Goal: Task Accomplishment & Management: Use online tool/utility

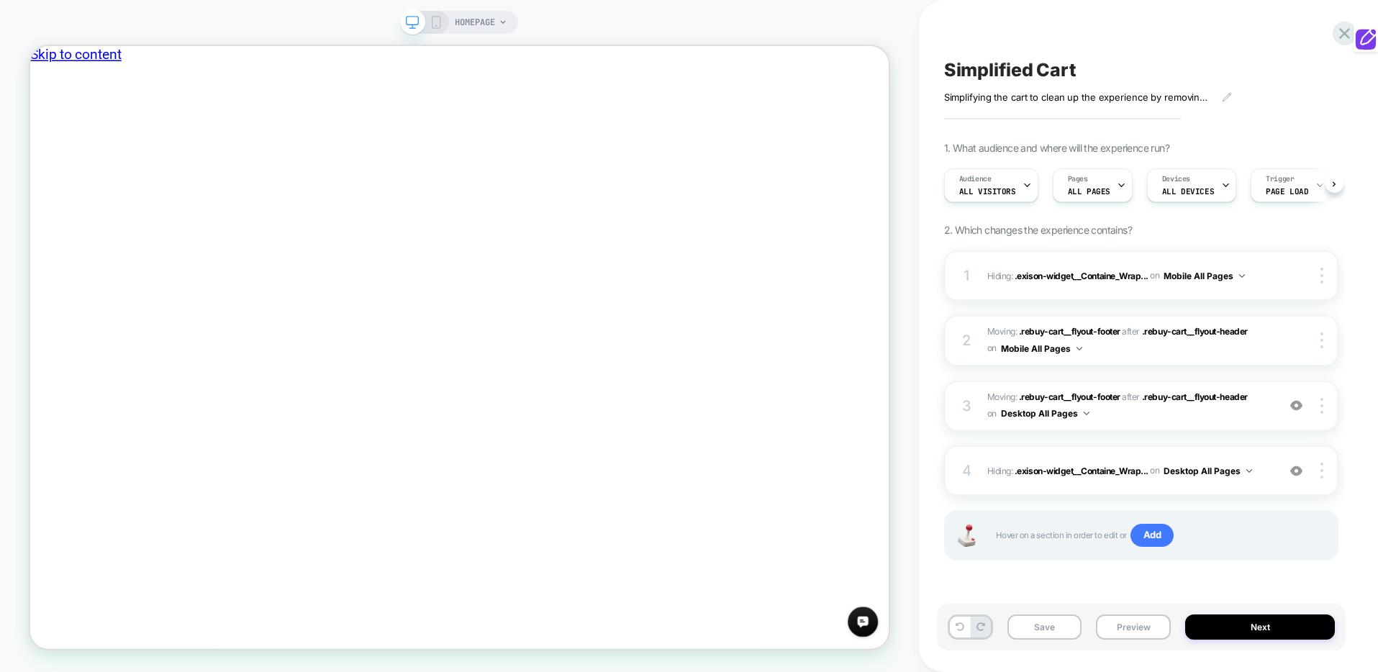
scroll to position [0, 1]
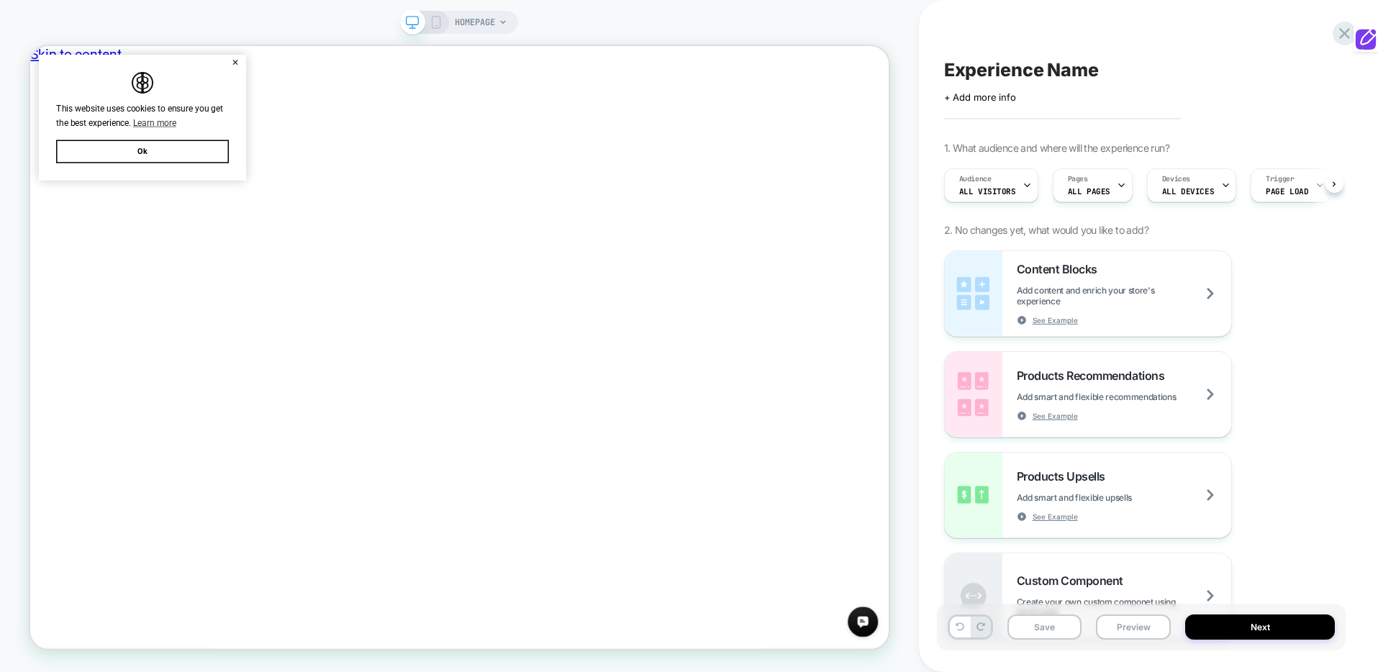
scroll to position [0, 1]
click at [178, 191] on button "Ok" at bounding box center [180, 186] width 230 height 31
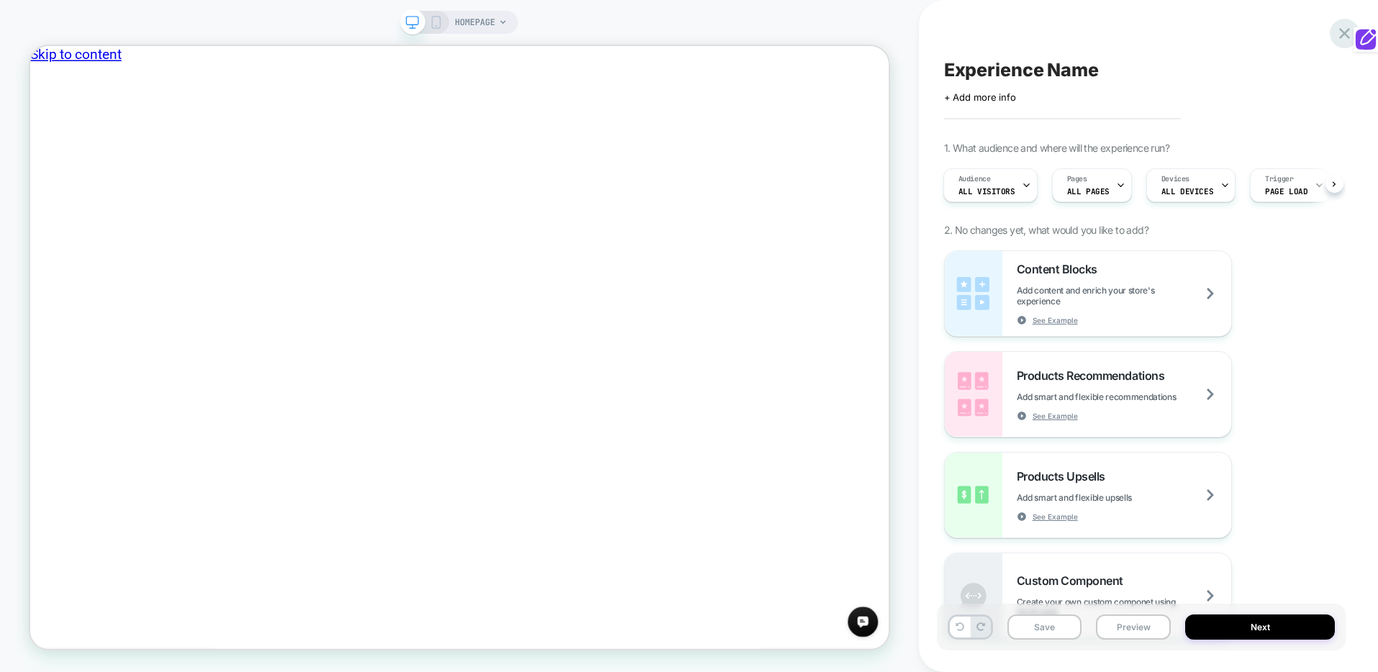
click at [1336, 30] on icon at bounding box center [1344, 33] width 19 height 19
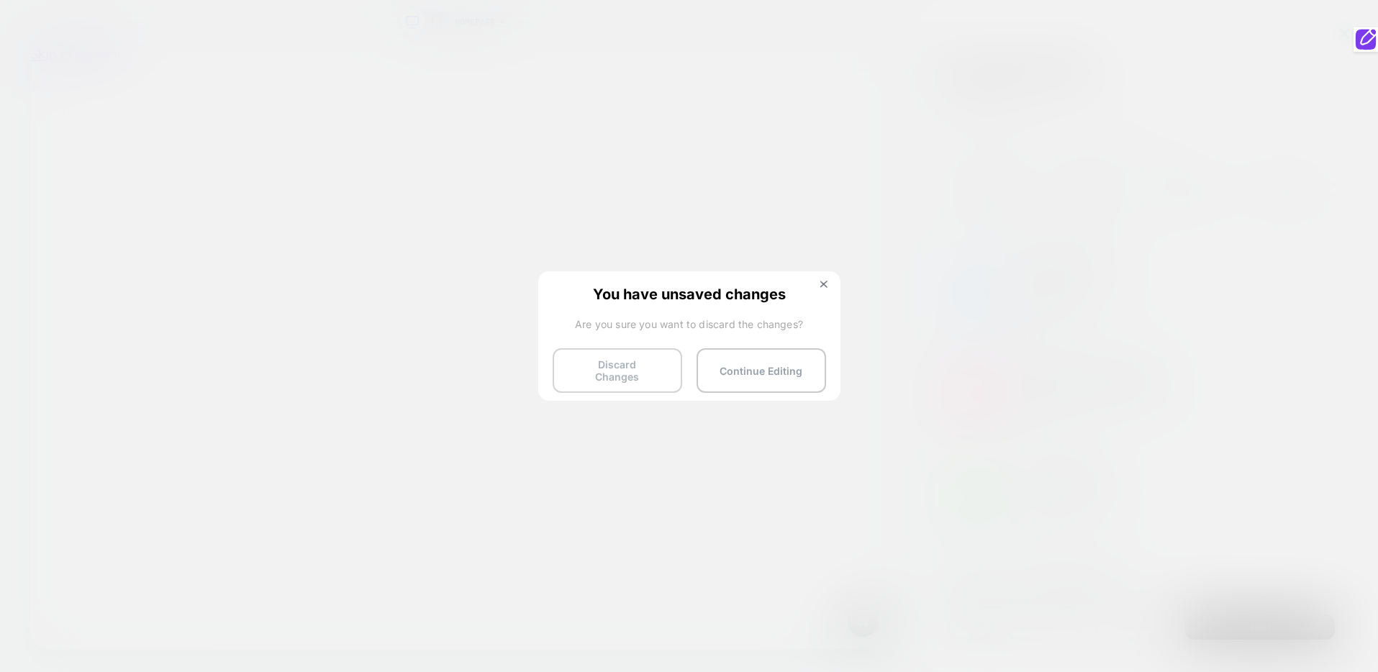
click at [631, 362] on button "Discard Changes" at bounding box center [618, 370] width 130 height 45
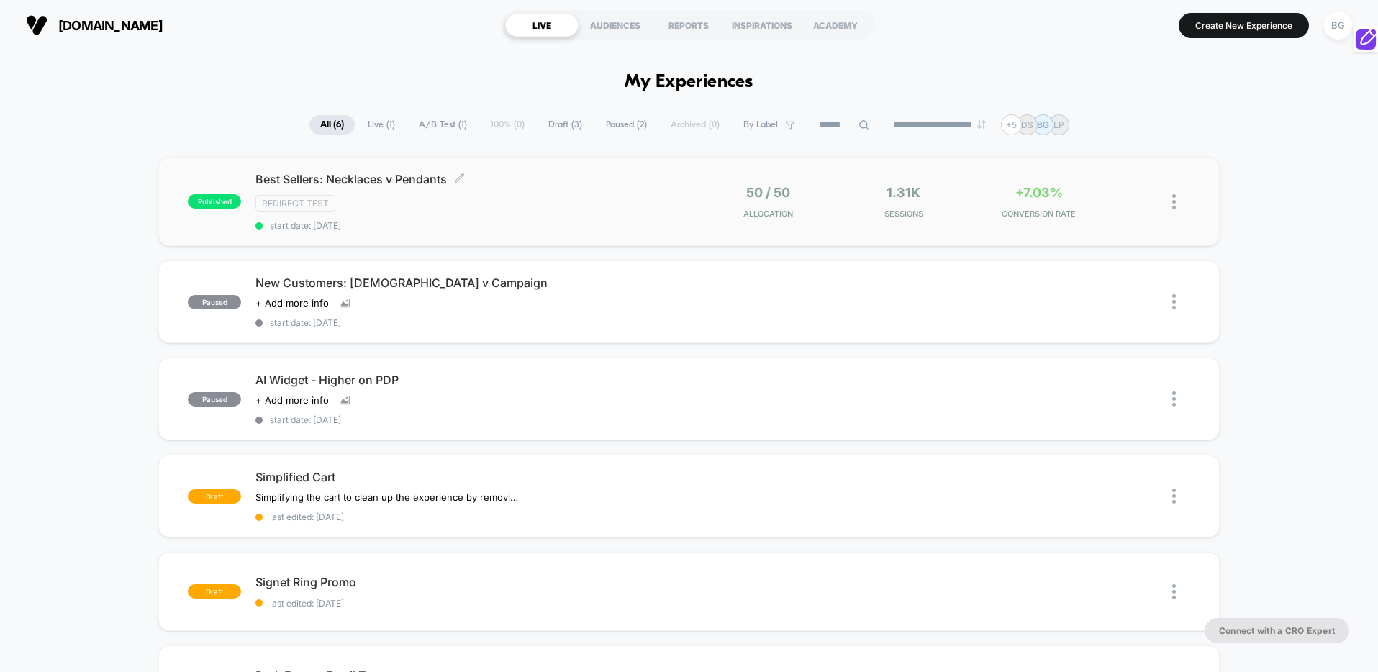
click at [377, 213] on div "Best Sellers: Necklaces v Pendants Click to edit experience details Click to ed…" at bounding box center [471, 201] width 433 height 59
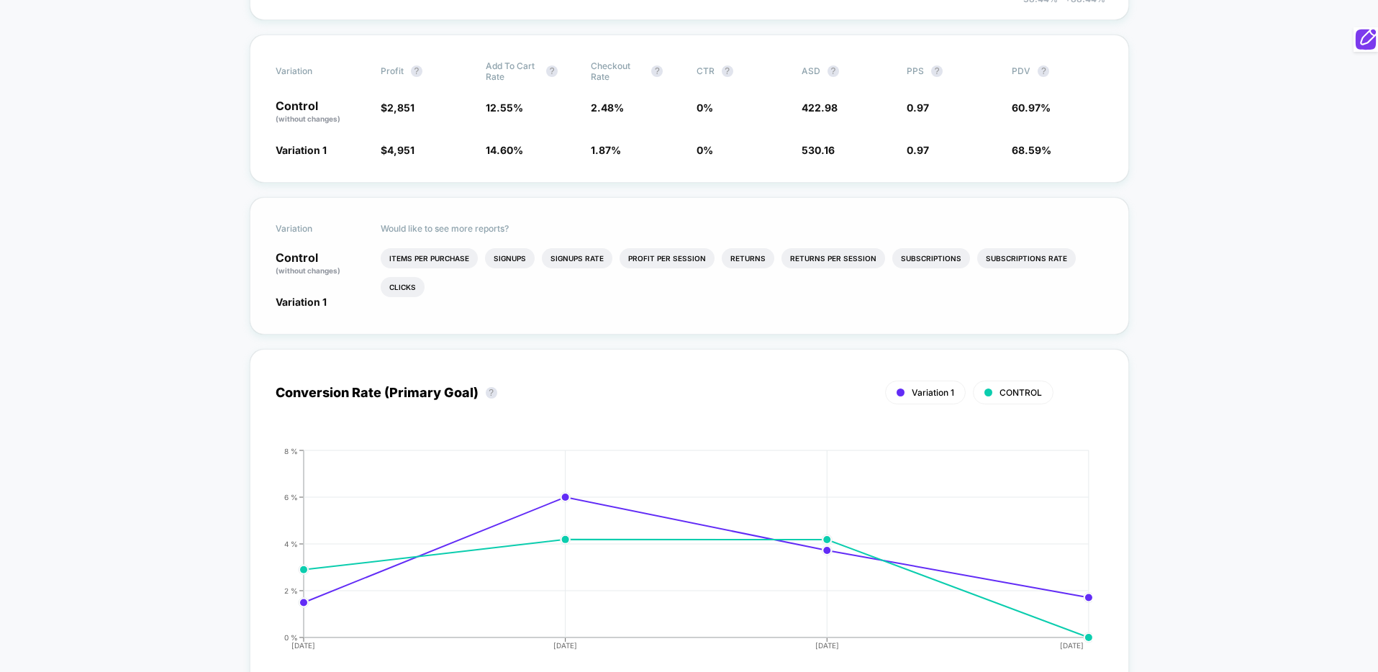
scroll to position [453, 0]
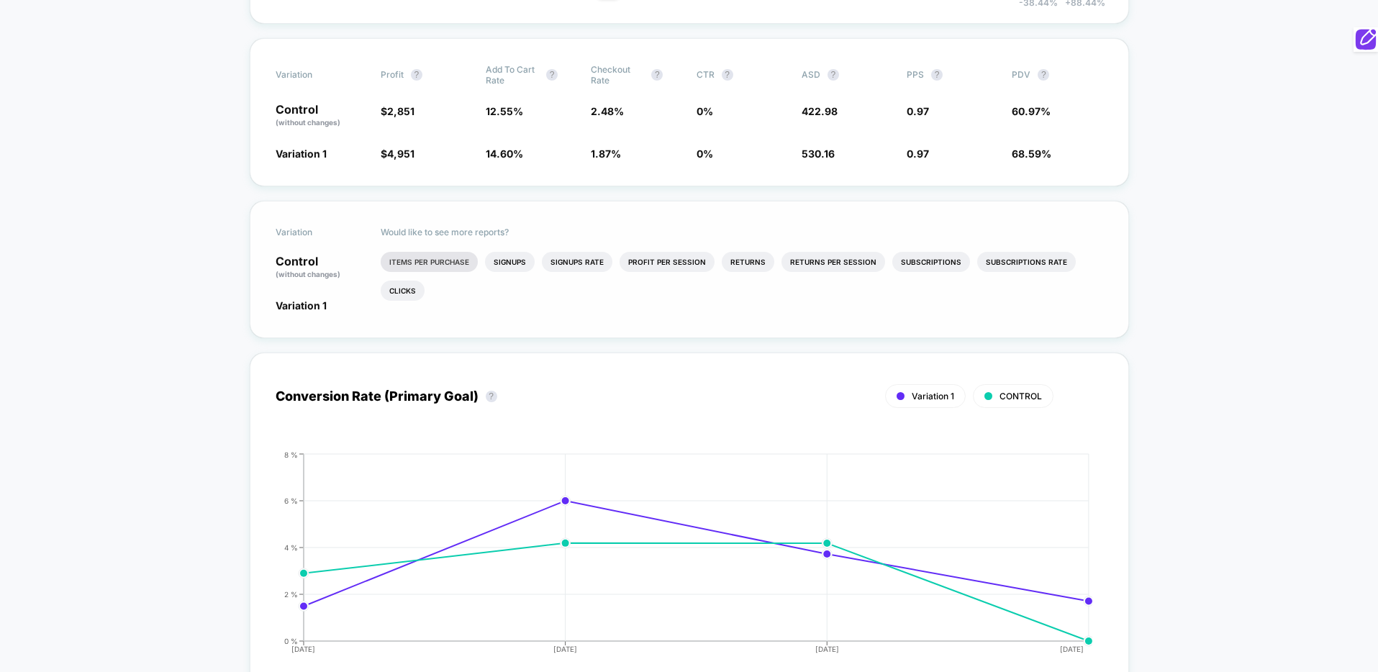
click at [443, 266] on li "Items Per Purchase" at bounding box center [429, 262] width 97 height 20
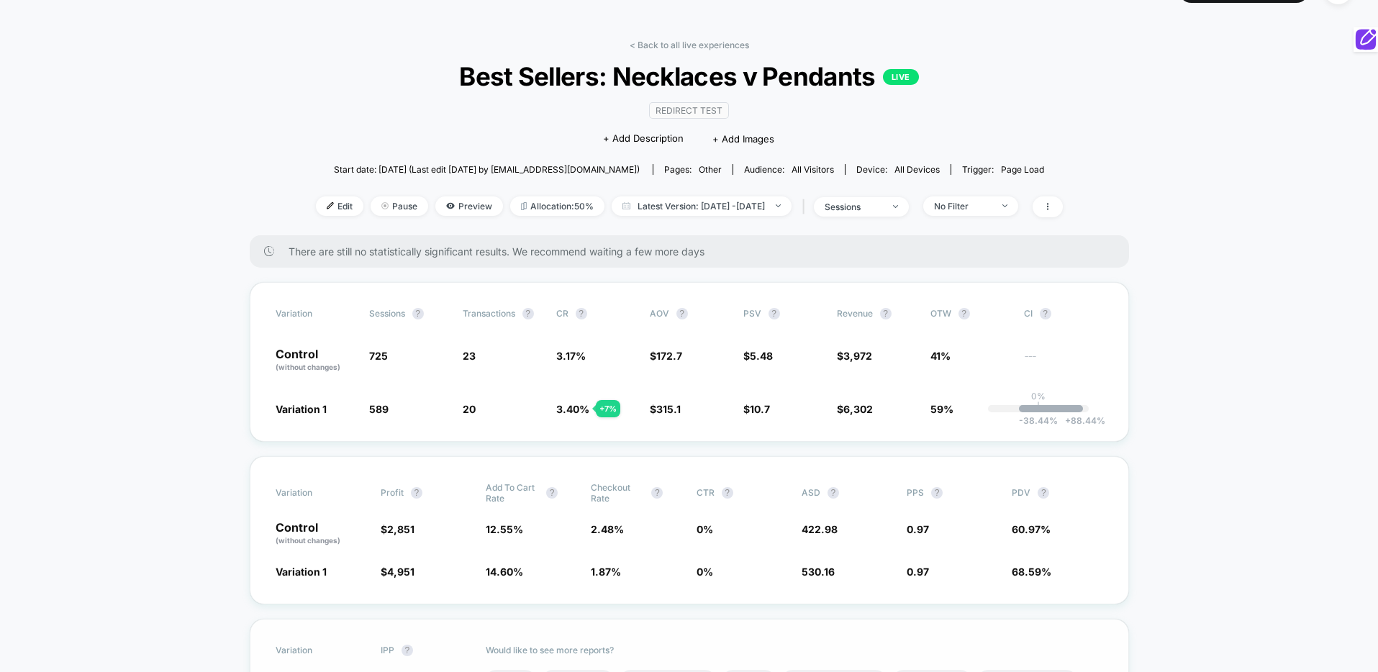
scroll to position [0, 0]
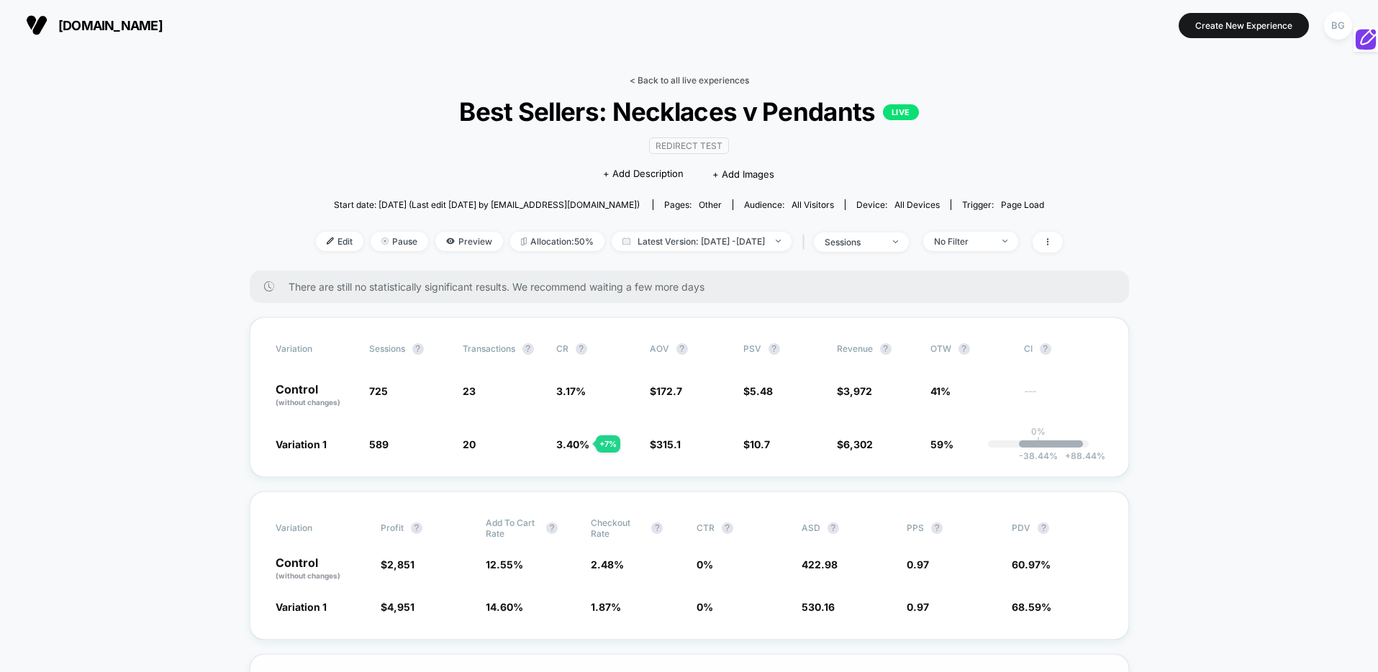
click at [684, 79] on link "< Back to all live experiences" at bounding box center [689, 80] width 119 height 11
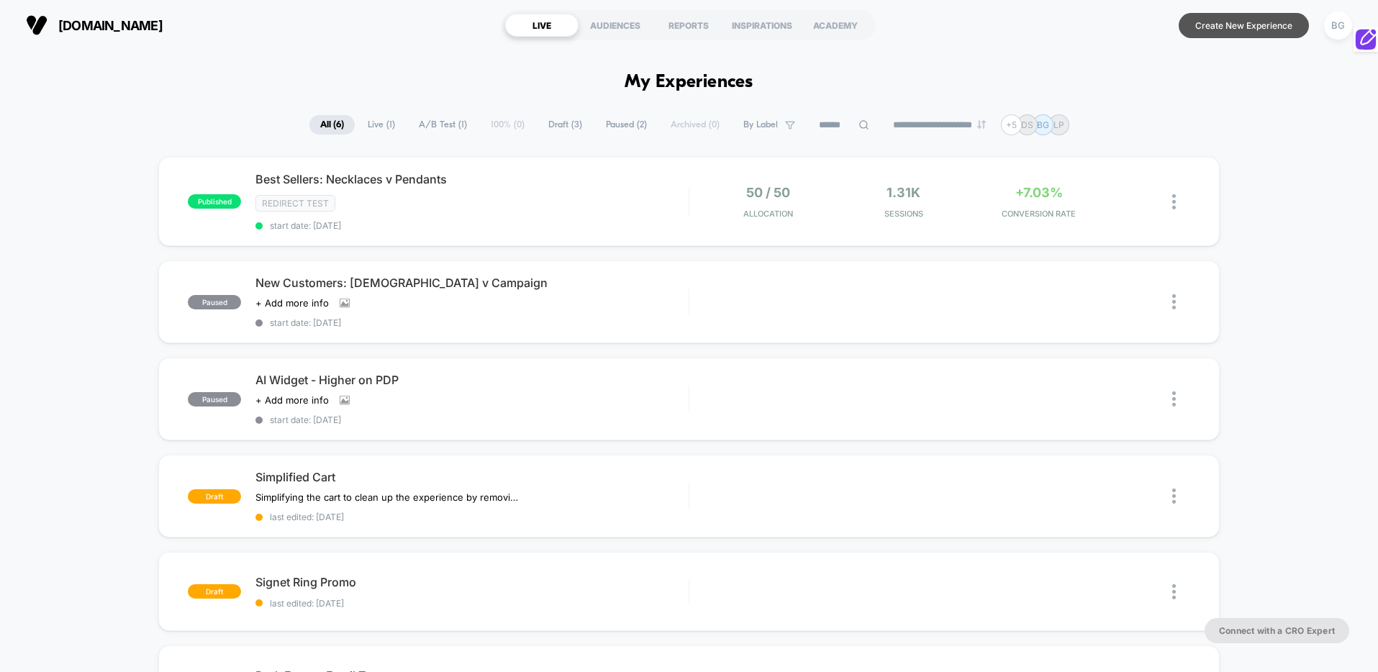
click at [1247, 26] on button "Create New Experience" at bounding box center [1244, 25] width 130 height 25
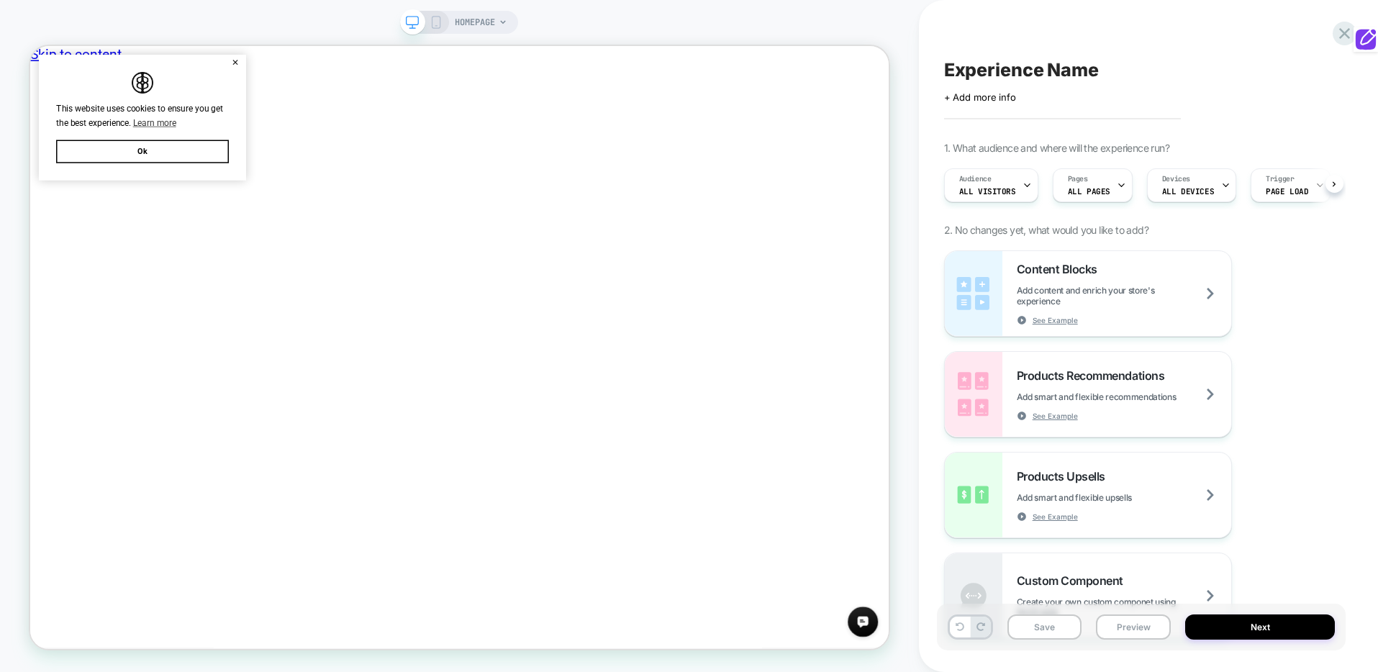
scroll to position [0, 1]
click at [1043, 68] on span "Experience Name" at bounding box center [1021, 70] width 155 height 22
type textarea "**********"
click at [163, 190] on button "Ok" at bounding box center [180, 186] width 230 height 31
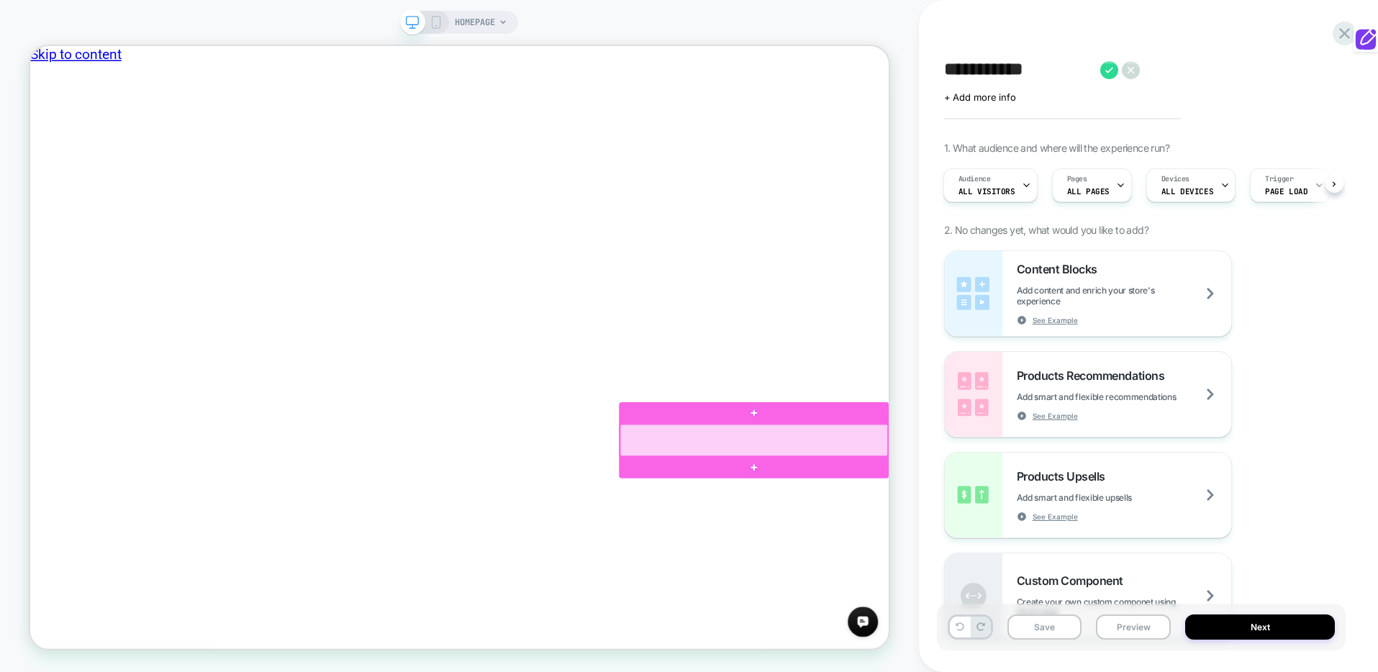
click at [1165, 573] on div at bounding box center [995, 572] width 357 height 42
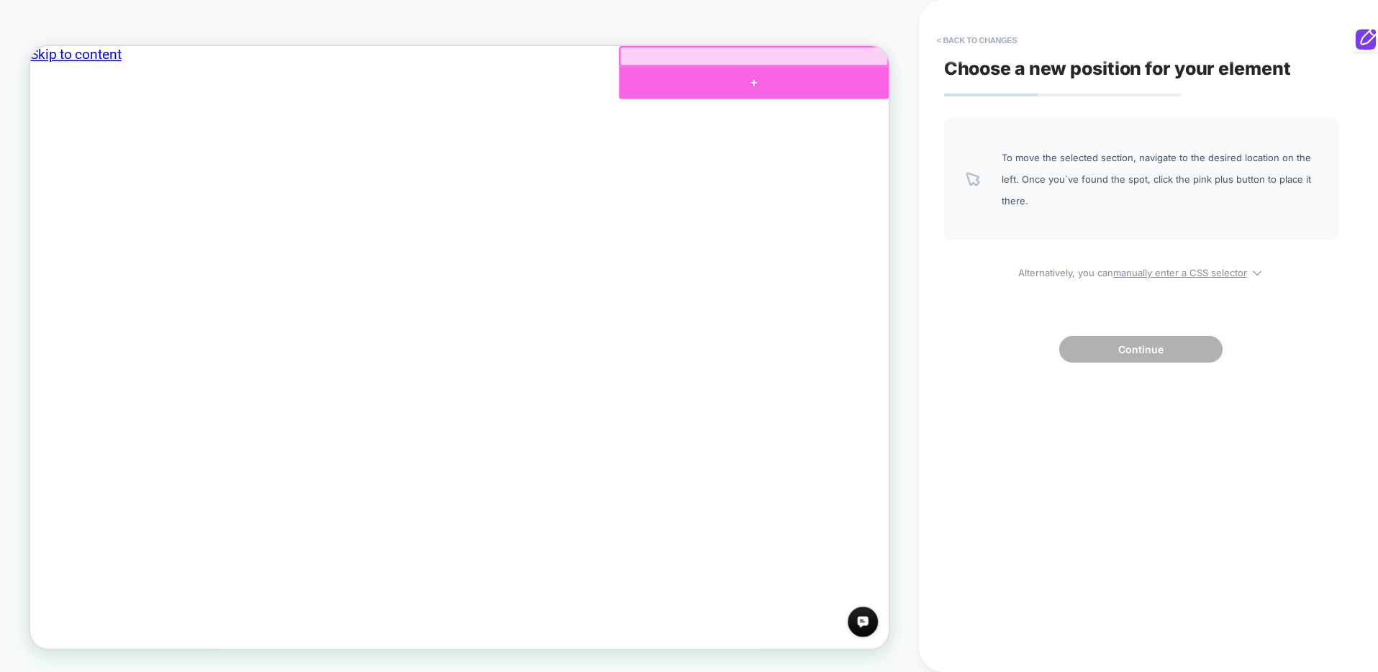
click at [999, 93] on div at bounding box center [995, 94] width 360 height 43
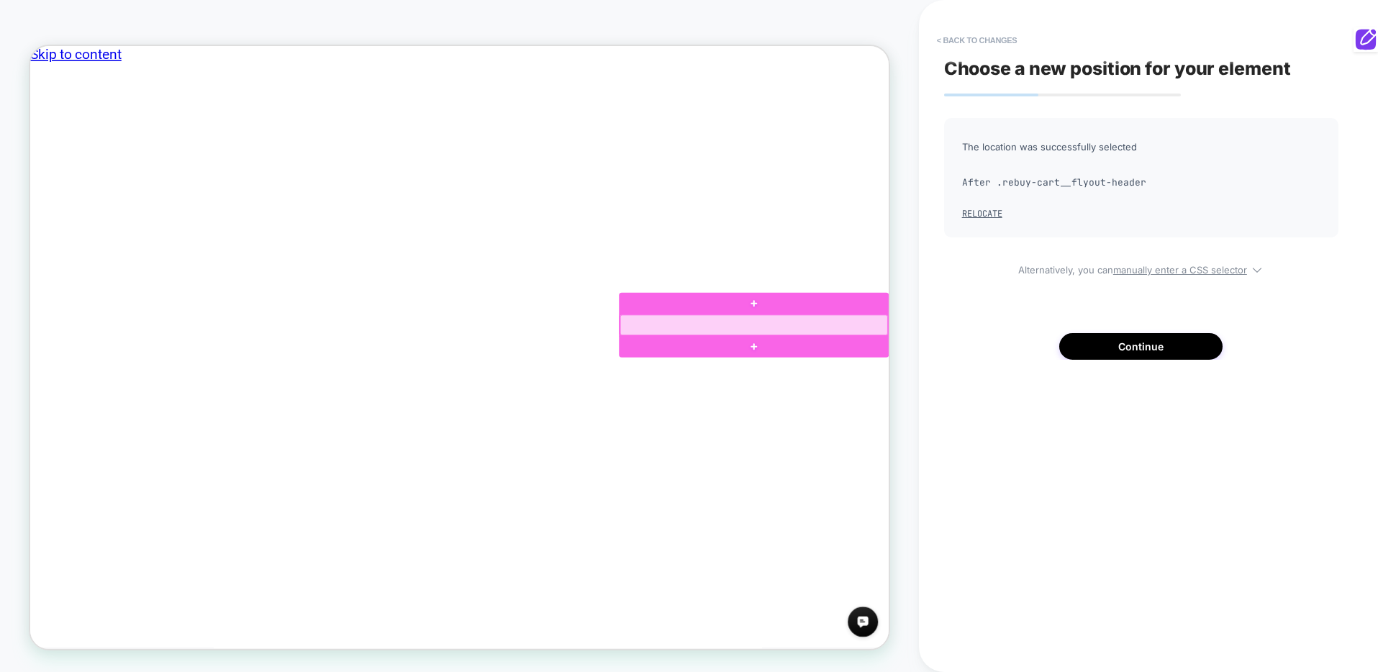
click at [1119, 414] on div at bounding box center [995, 417] width 357 height 27
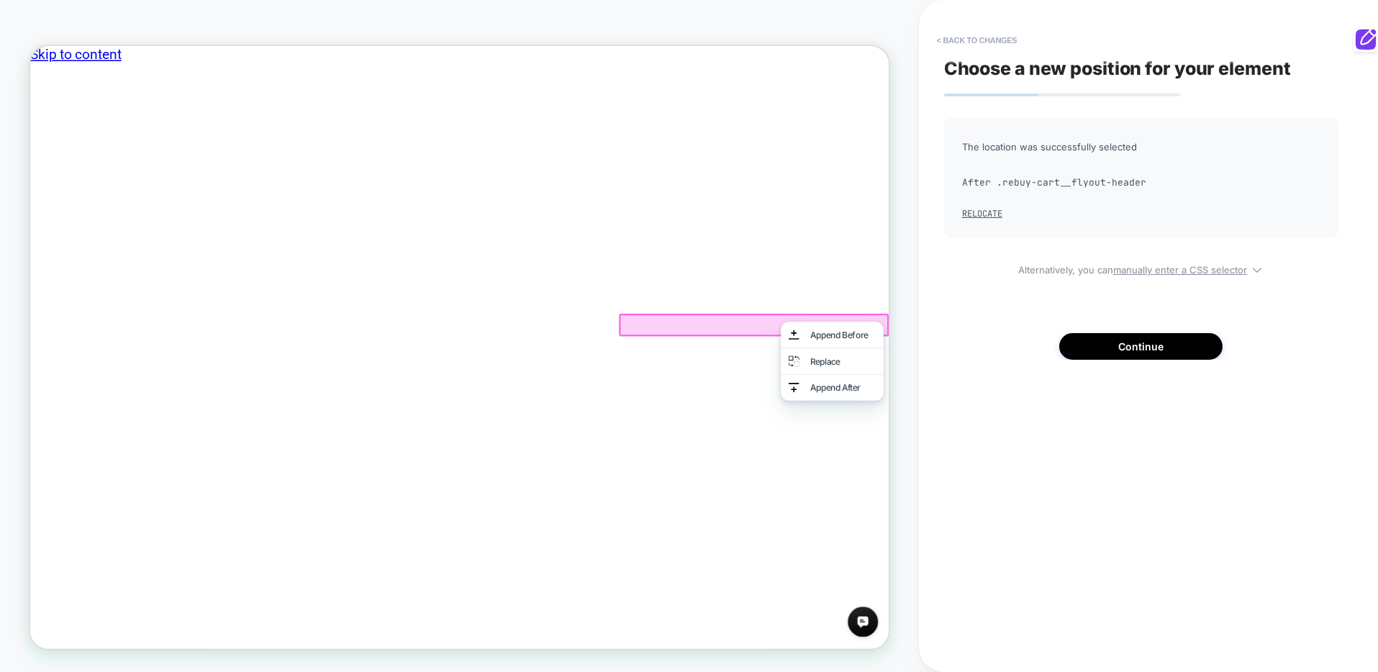
click at [912, 330] on div "HOMEPAGE" at bounding box center [459, 335] width 919 height 643
click at [897, 251] on div "HOMEPAGE" at bounding box center [459, 335] width 919 height 643
click at [1139, 348] on button "Continue" at bounding box center [1140, 346] width 163 height 27
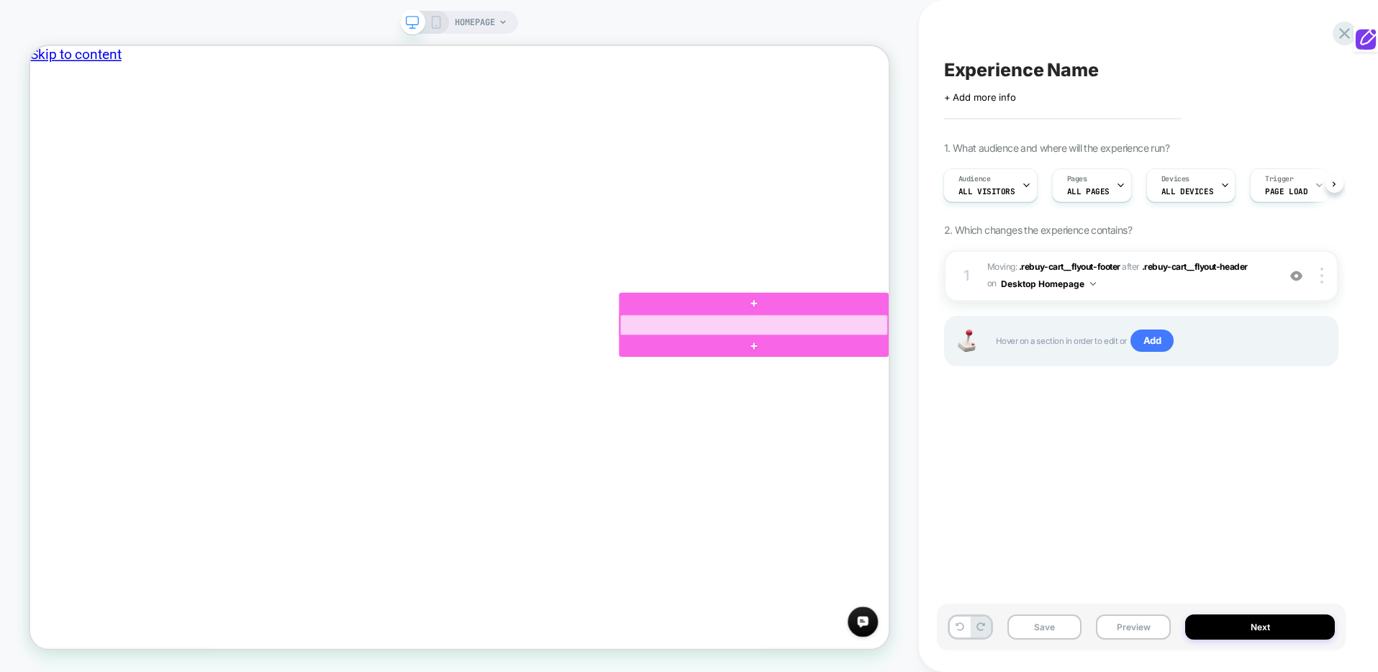
click at [1156, 415] on div at bounding box center [995, 417] width 357 height 27
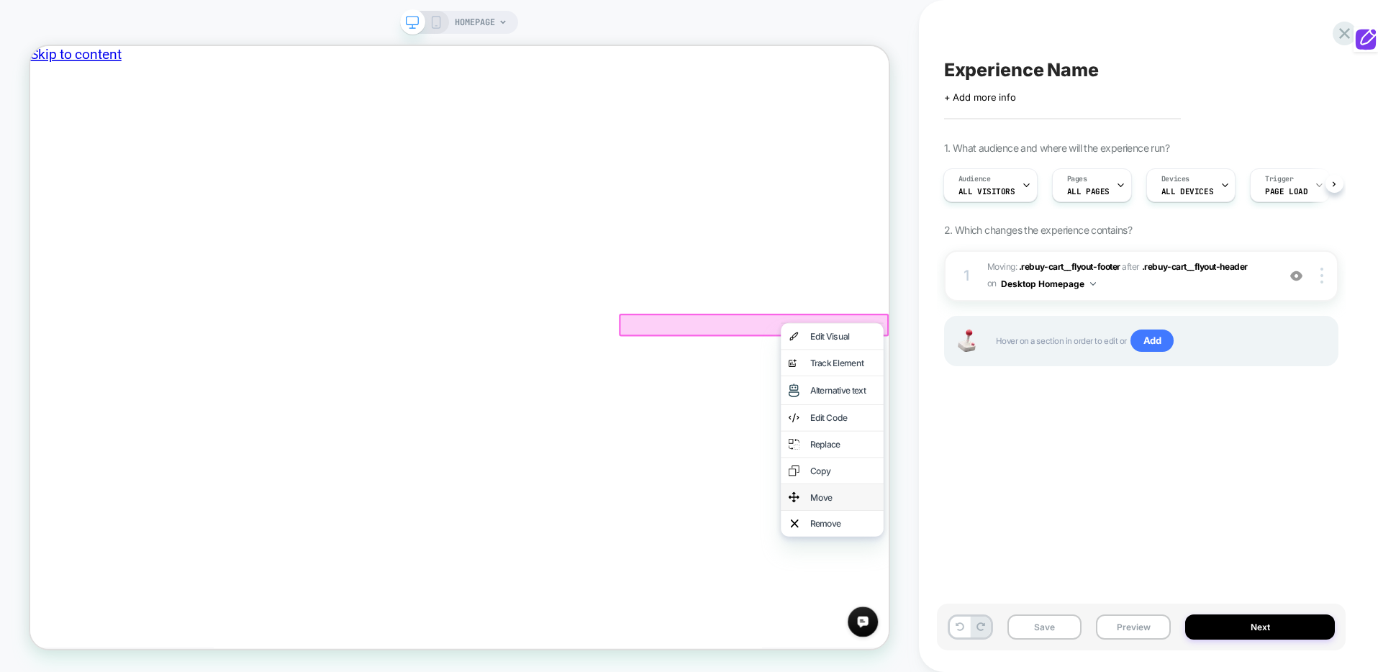
click at [1105, 640] on div "Move" at bounding box center [1114, 647] width 88 height 14
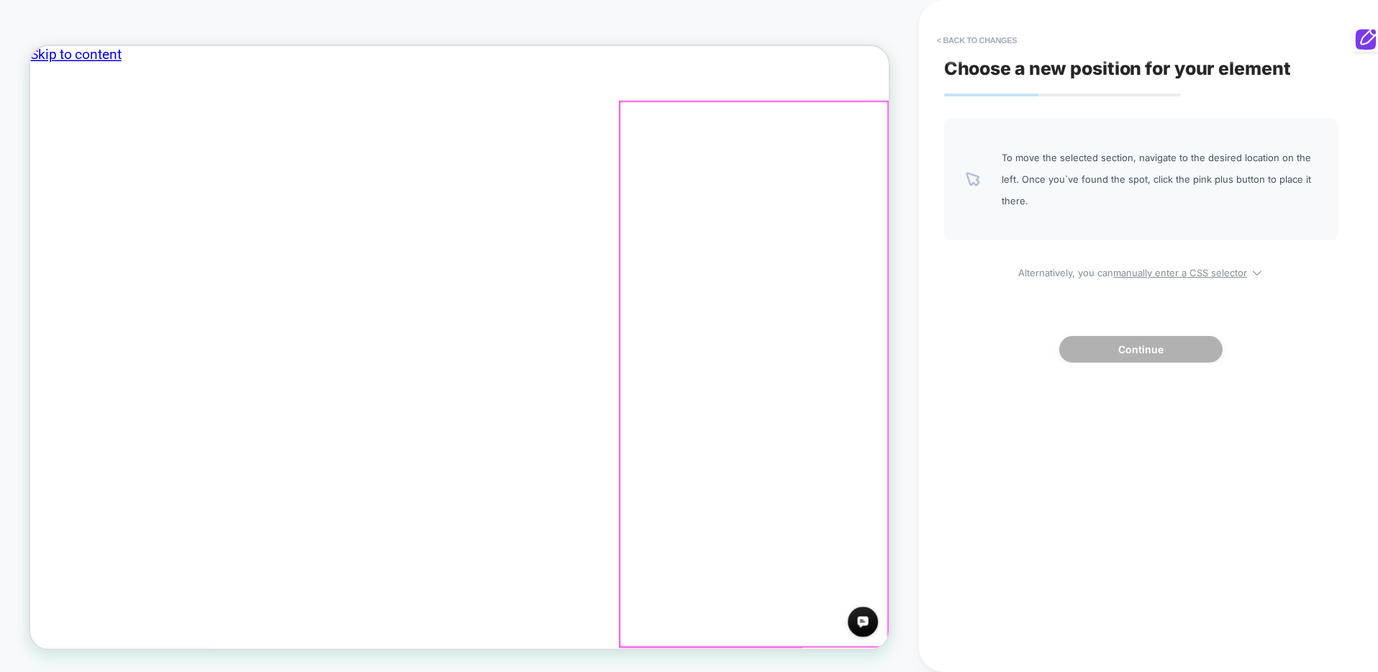
click at [1048, 285] on div at bounding box center [995, 483] width 357 height 727
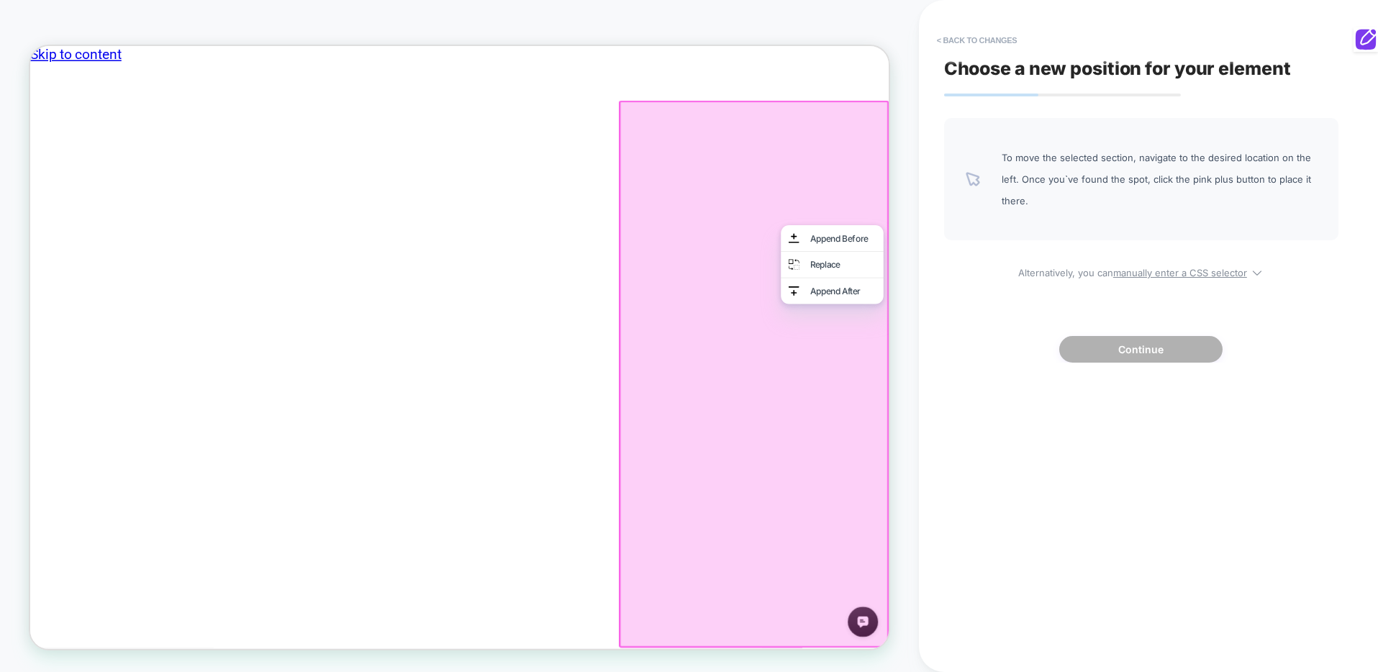
click at [908, 214] on div "HOMEPAGE" at bounding box center [459, 335] width 919 height 643
click at [907, 181] on div "HOMEPAGE" at bounding box center [459, 335] width 919 height 643
click at [837, 20] on div "HOMEPAGE" at bounding box center [459, 335] width 919 height 643
click at [895, 209] on div "HOMEPAGE" at bounding box center [459, 335] width 919 height 643
click at [981, 292] on div at bounding box center [995, 484] width 360 height 730
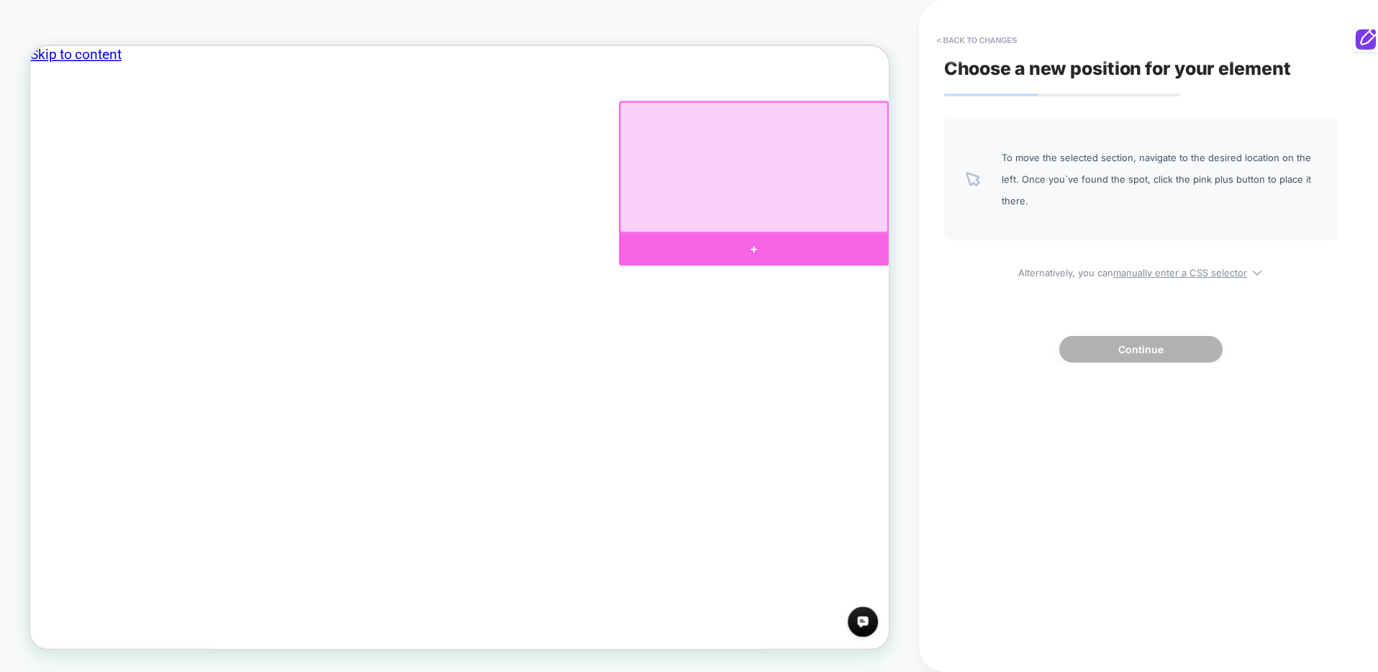
click at [1043, 304] on div at bounding box center [995, 317] width 360 height 43
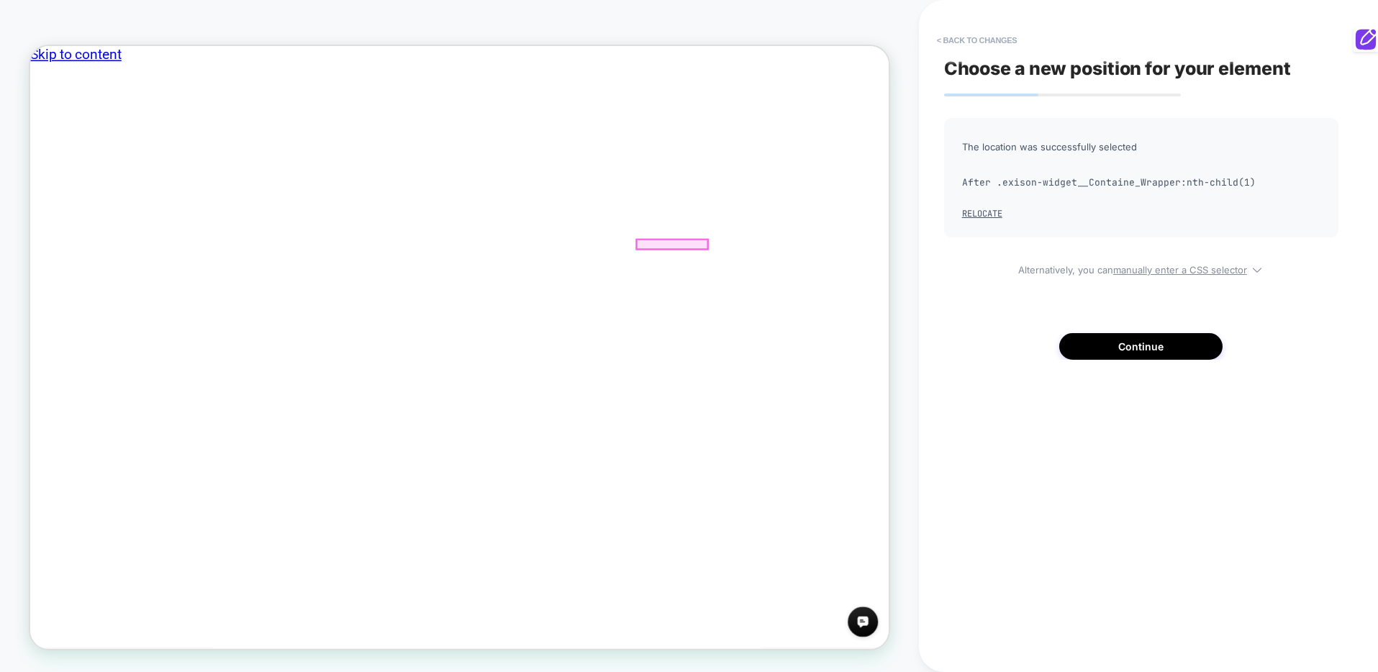
click at [1156, 348] on button "Continue" at bounding box center [1140, 346] width 163 height 27
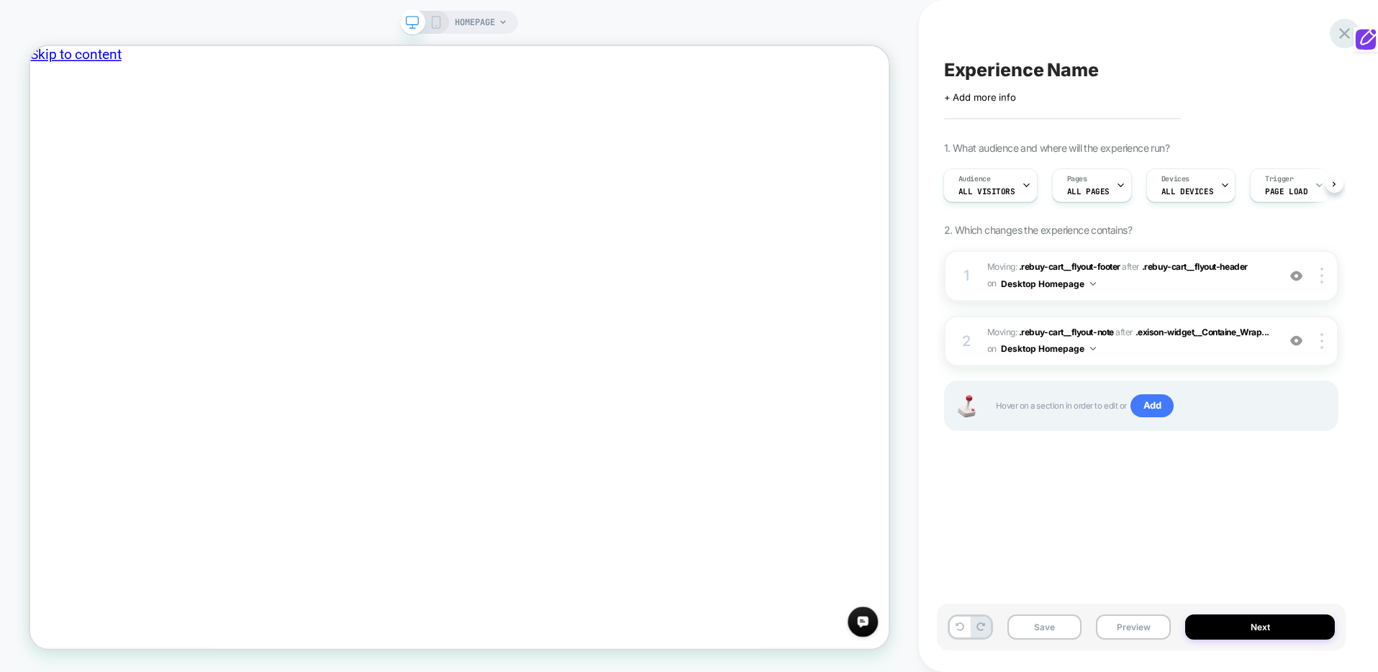
click at [1335, 32] on icon at bounding box center [1344, 33] width 19 height 19
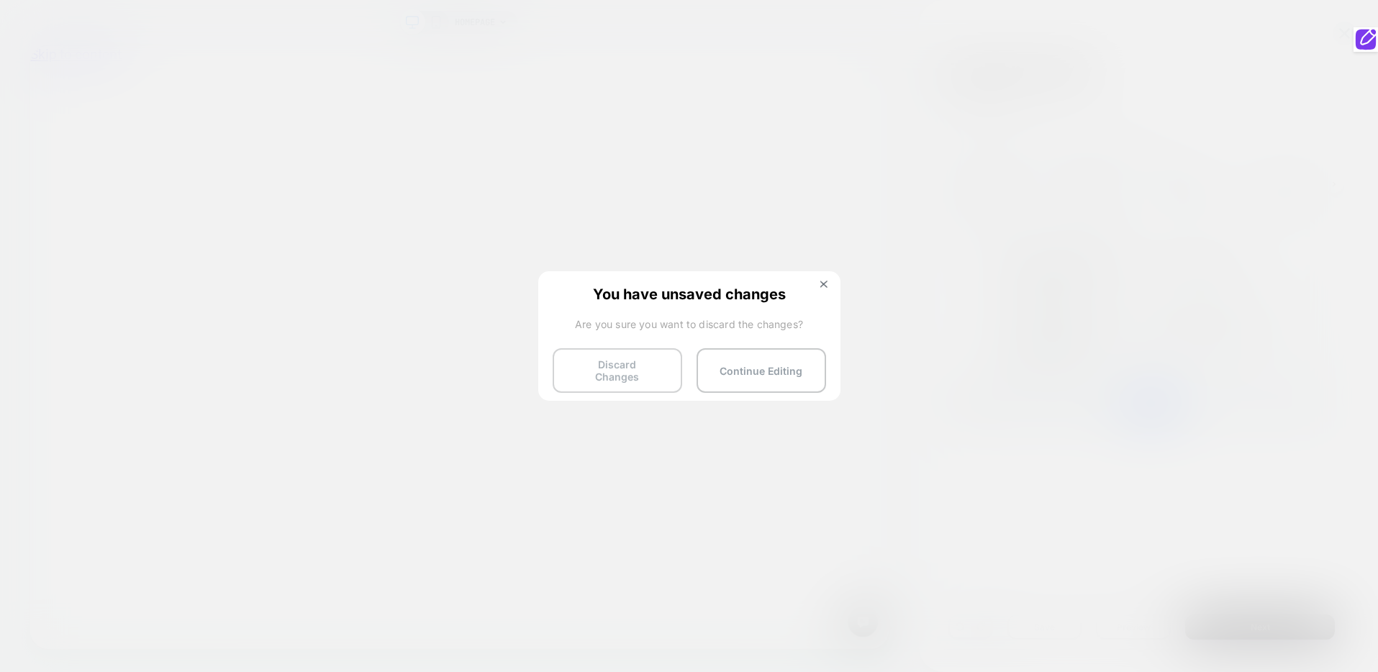
click at [656, 365] on button "Discard Changes" at bounding box center [618, 370] width 130 height 45
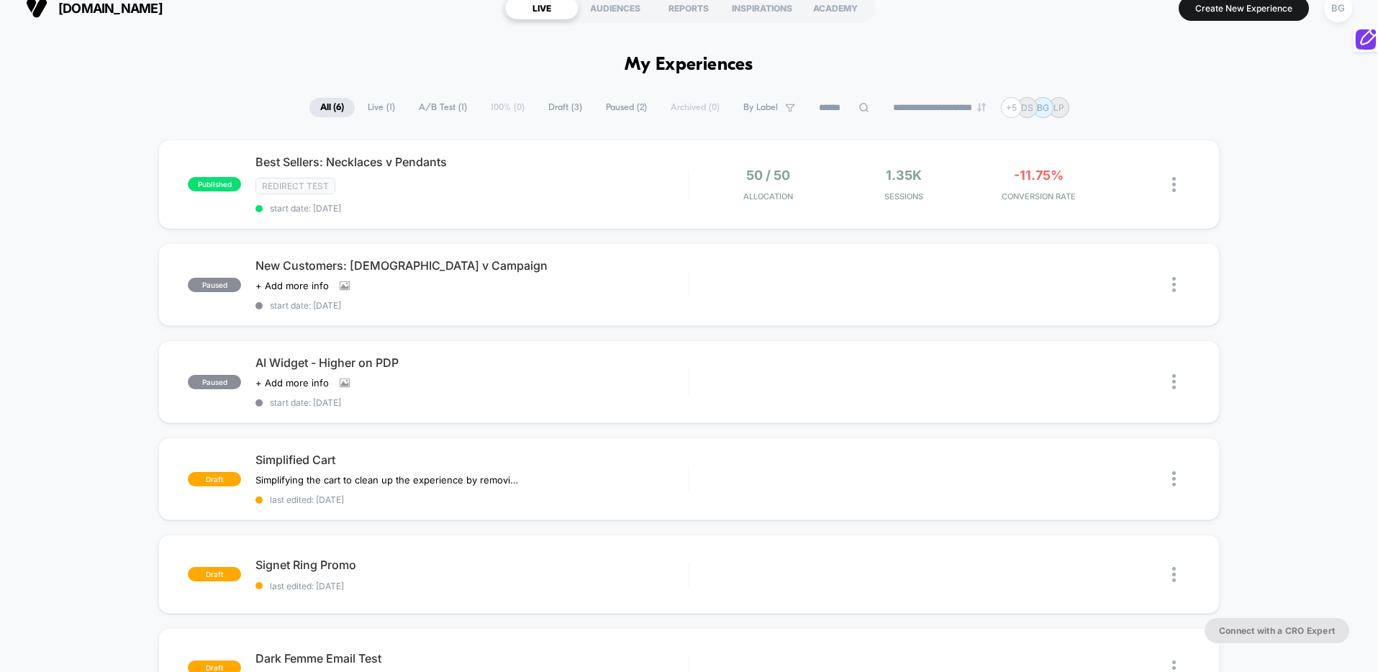
scroll to position [16, 0]
click at [628, 469] on div "Simplified Cart Simplifying the cart to clean up the experience by removing and…" at bounding box center [471, 480] width 433 height 53
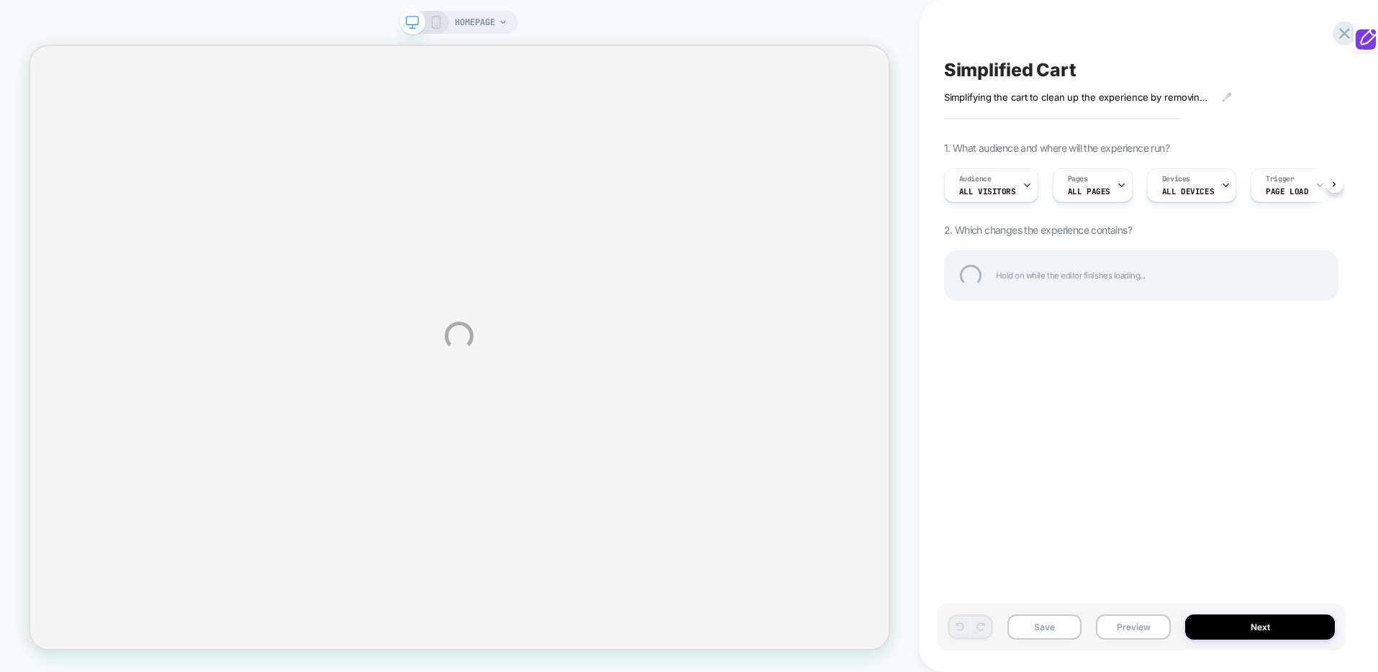
click at [1023, 186] on div "HOMEPAGE Simplified Cart Simplifying the cart to clean up the experience by rem…" at bounding box center [689, 336] width 1378 height 672
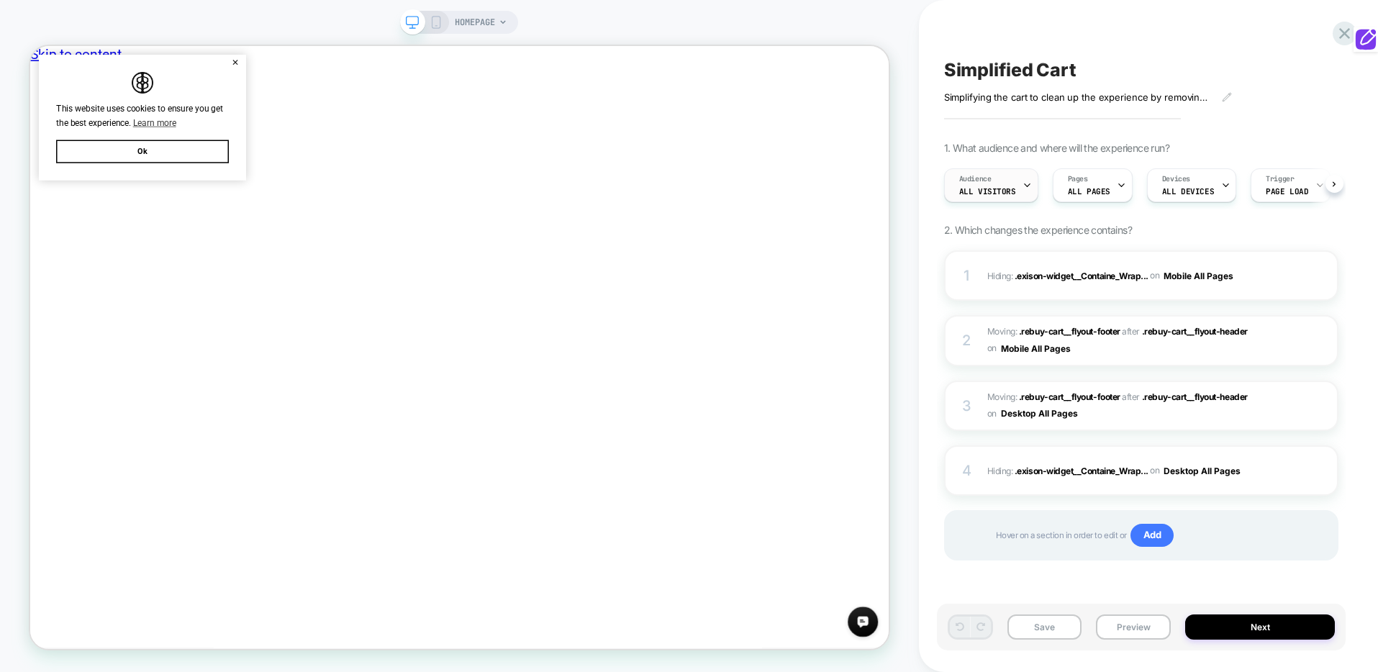
scroll to position [0, 1]
click at [1023, 183] on icon at bounding box center [1026, 185] width 9 height 9
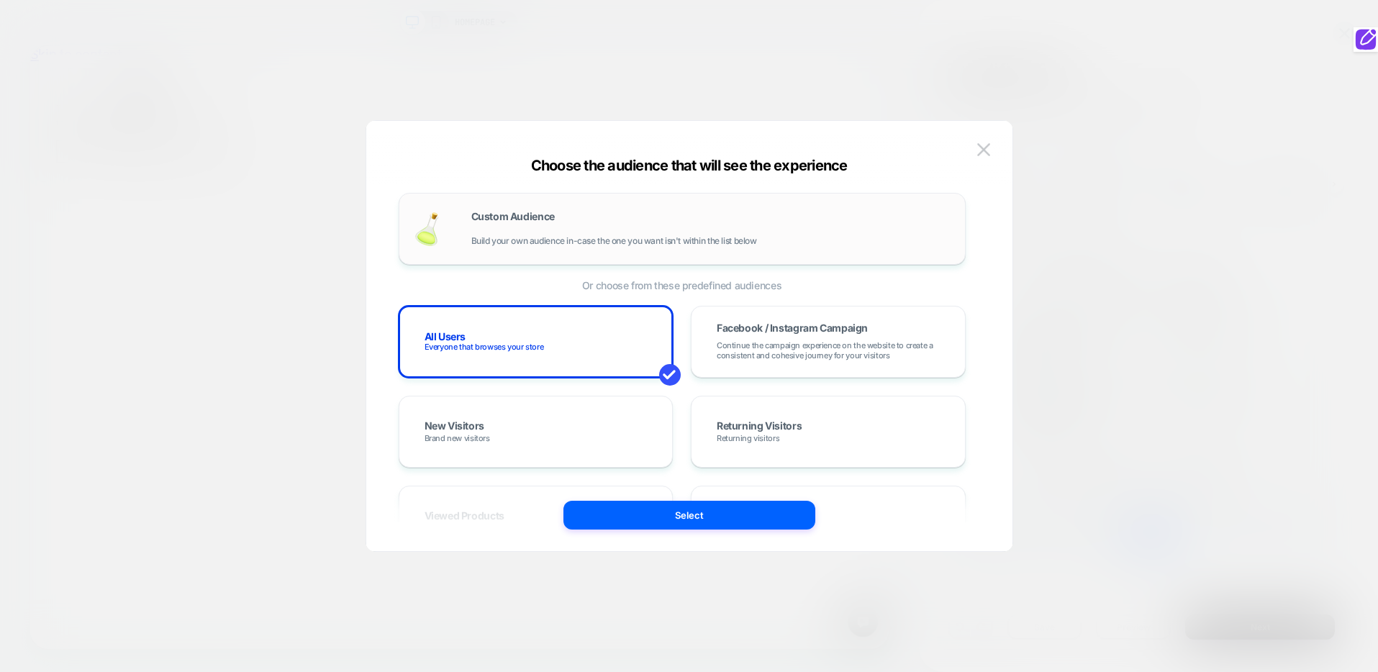
click at [687, 219] on div "Custom Audience Build your own audience in-case the one you want isn't within t…" at bounding box center [710, 229] width 479 height 35
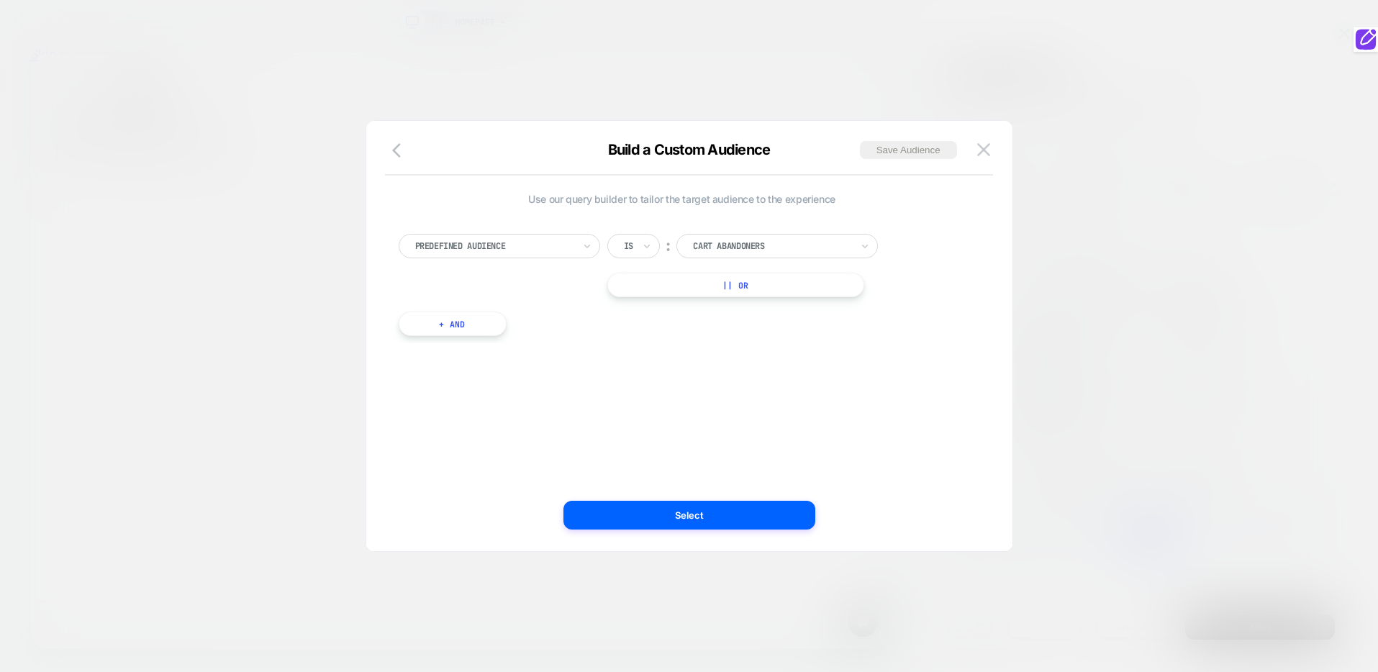
click at [571, 248] on div at bounding box center [494, 246] width 158 height 13
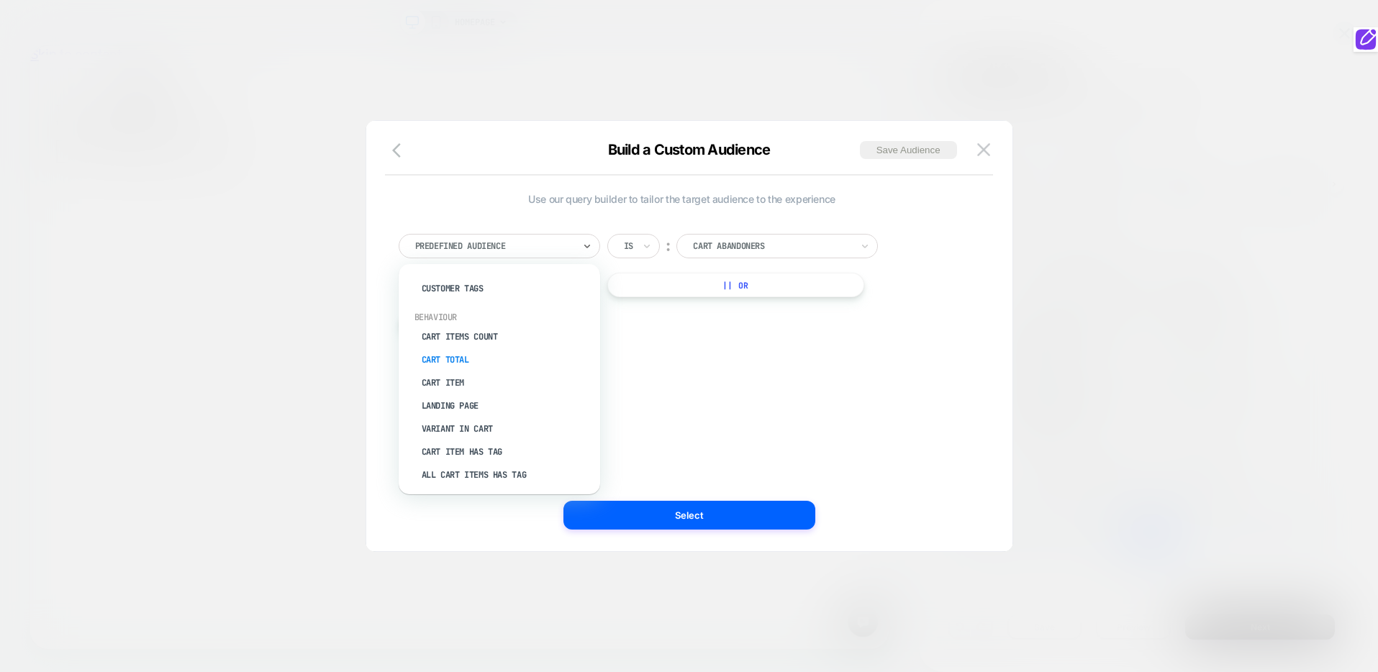
scroll to position [0, 0]
click at [701, 231] on div "option Predefined Audience focused, 1 of 33. 33 results available. Use Up and D…" at bounding box center [681, 277] width 581 height 131
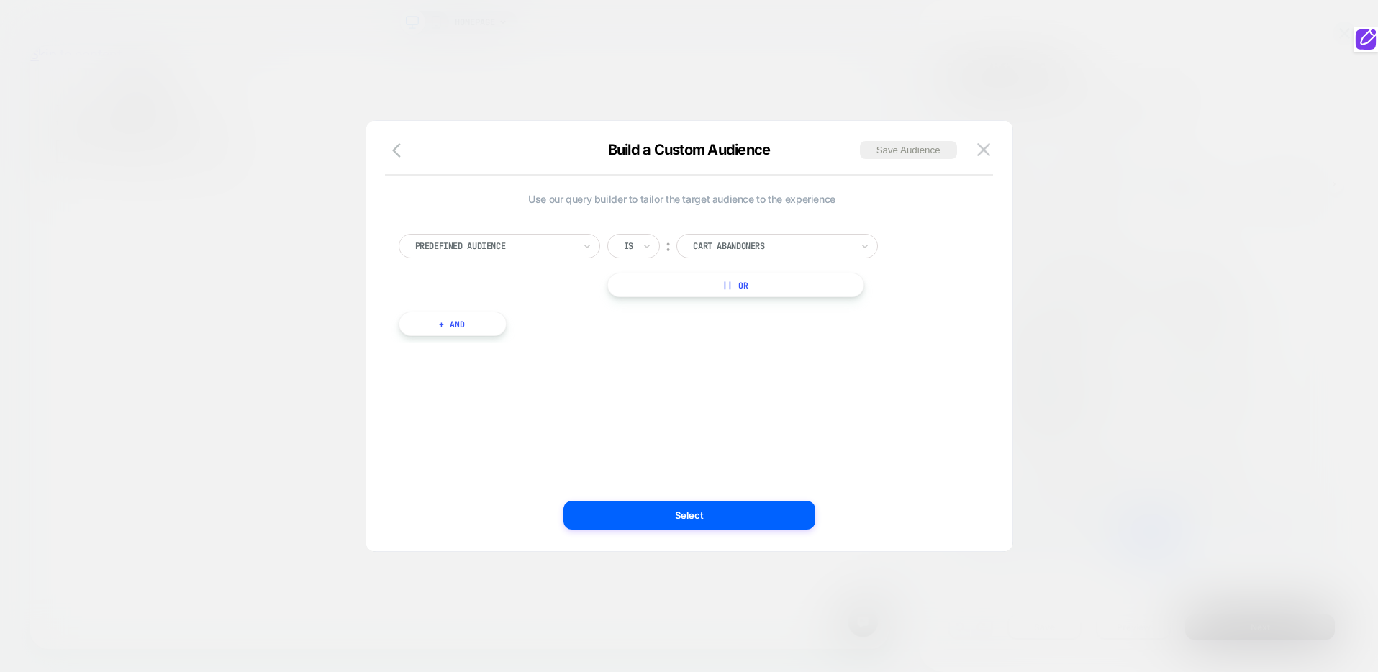
click at [729, 248] on div at bounding box center [772, 246] width 158 height 13
click at [513, 253] on div "Predefined Audience" at bounding box center [494, 246] width 161 height 16
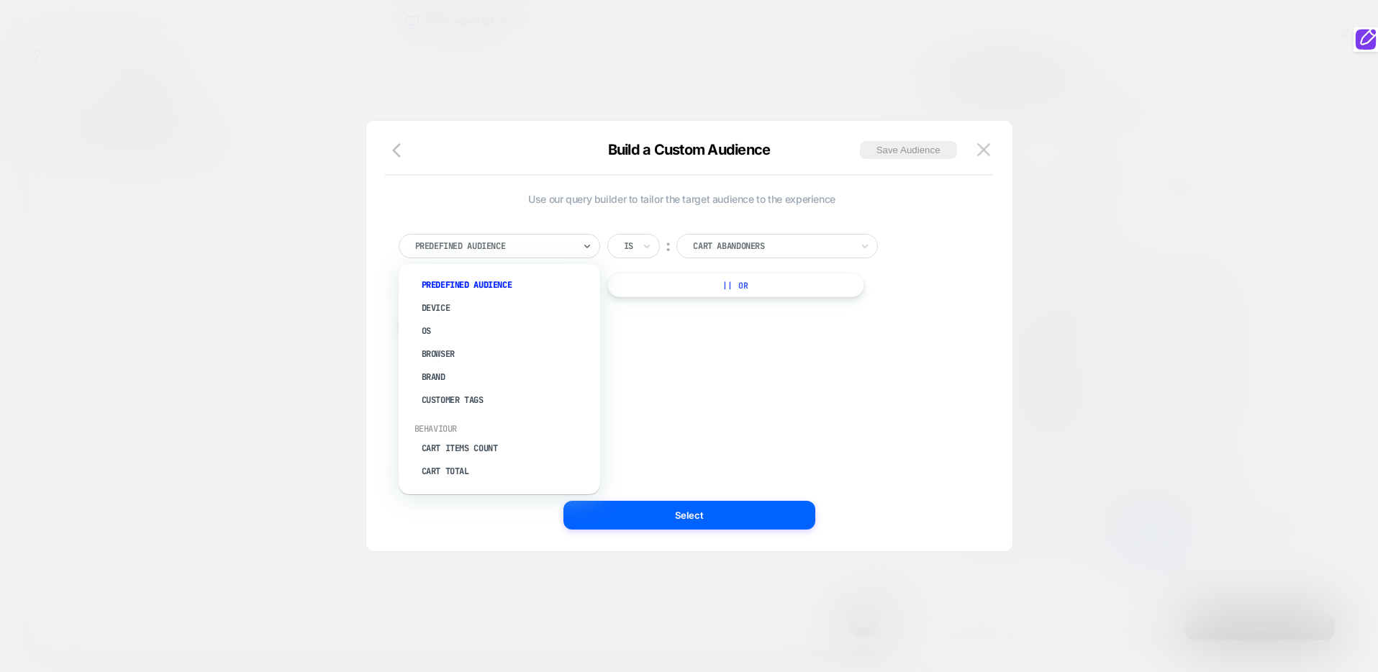
scroll to position [22, 0]
click at [687, 249] on div "Cart Abandoners" at bounding box center [776, 246] width 201 height 24
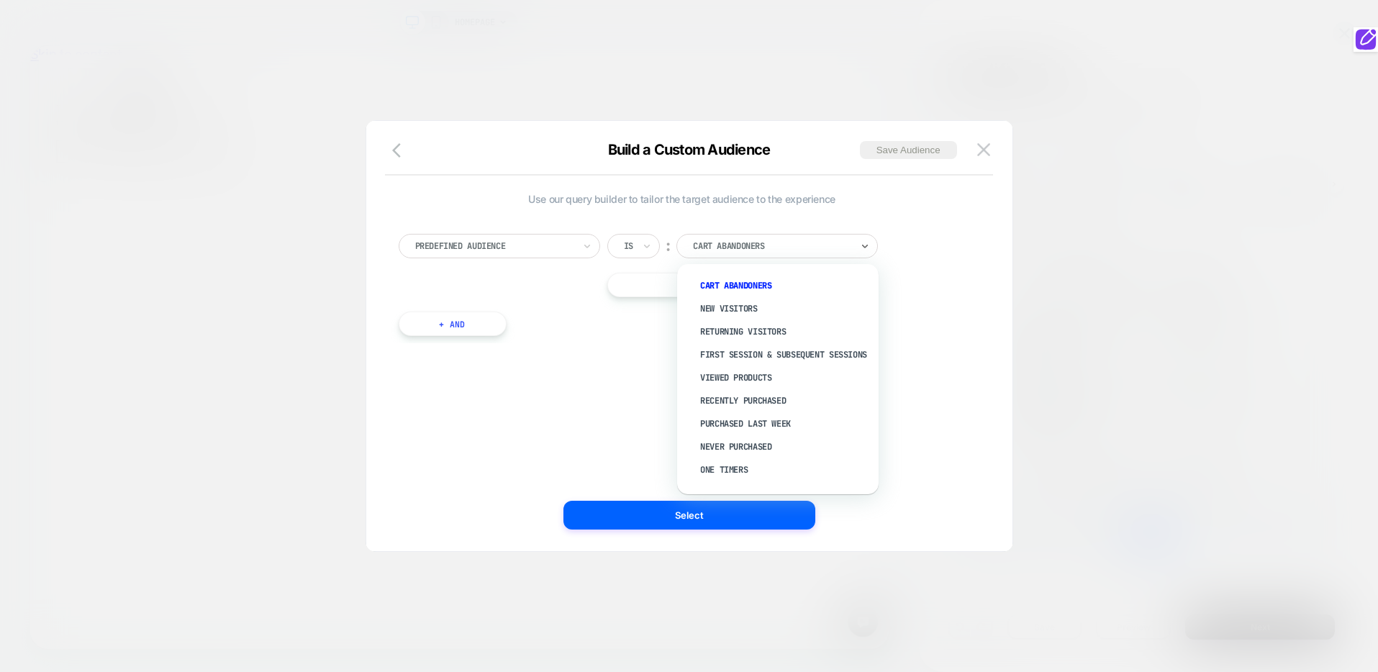
click at [593, 404] on div "Use our query builder to tailor the target audience to the experience Predefine…" at bounding box center [682, 336] width 603 height 373
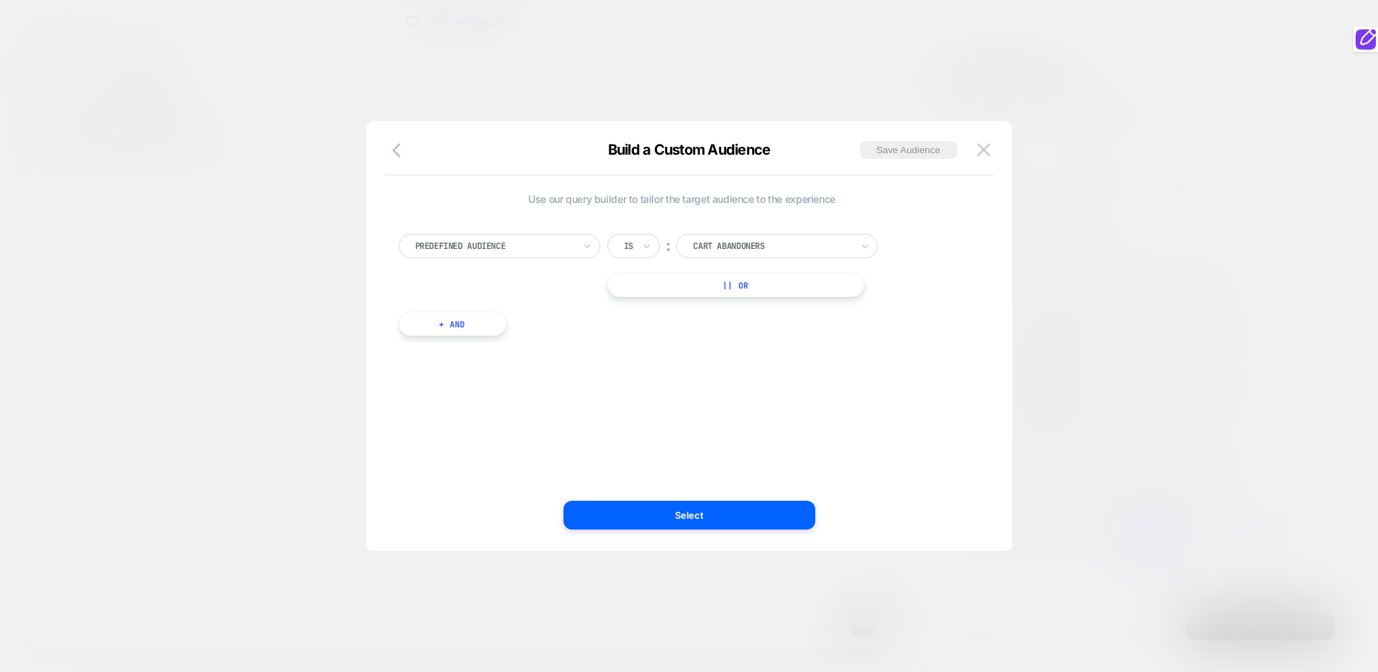
click at [560, 249] on div at bounding box center [494, 246] width 158 height 13
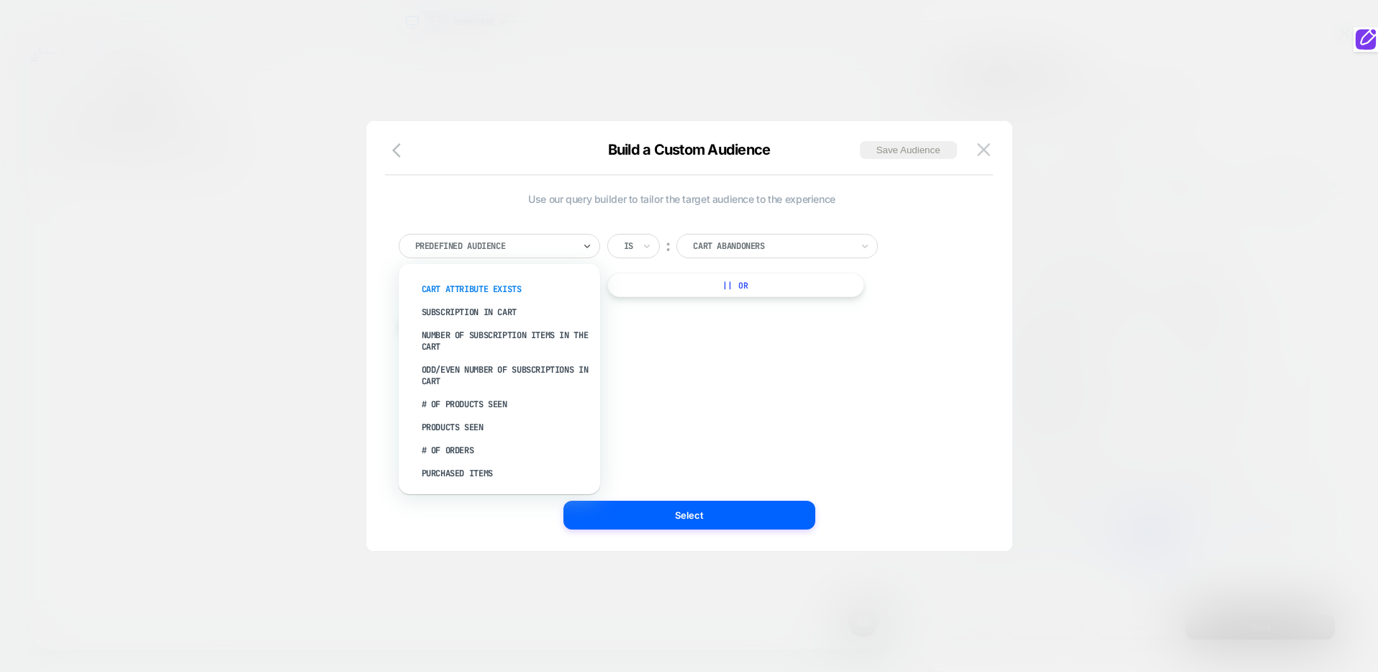
scroll to position [386, 0]
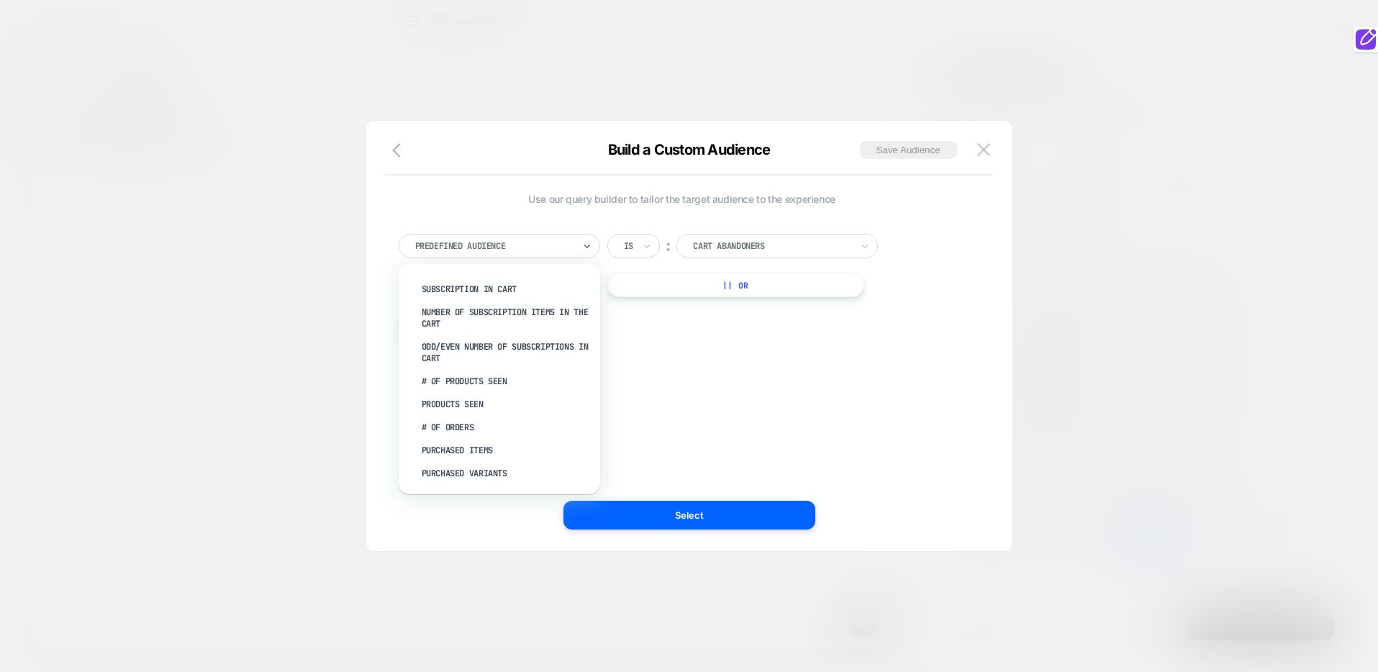
drag, startPoint x: 566, startPoint y: 169, endPoint x: 665, endPoint y: 156, distance: 99.4
click at [566, 169] on div "Build a Custom Audience Save Audience" at bounding box center [689, 158] width 646 height 35
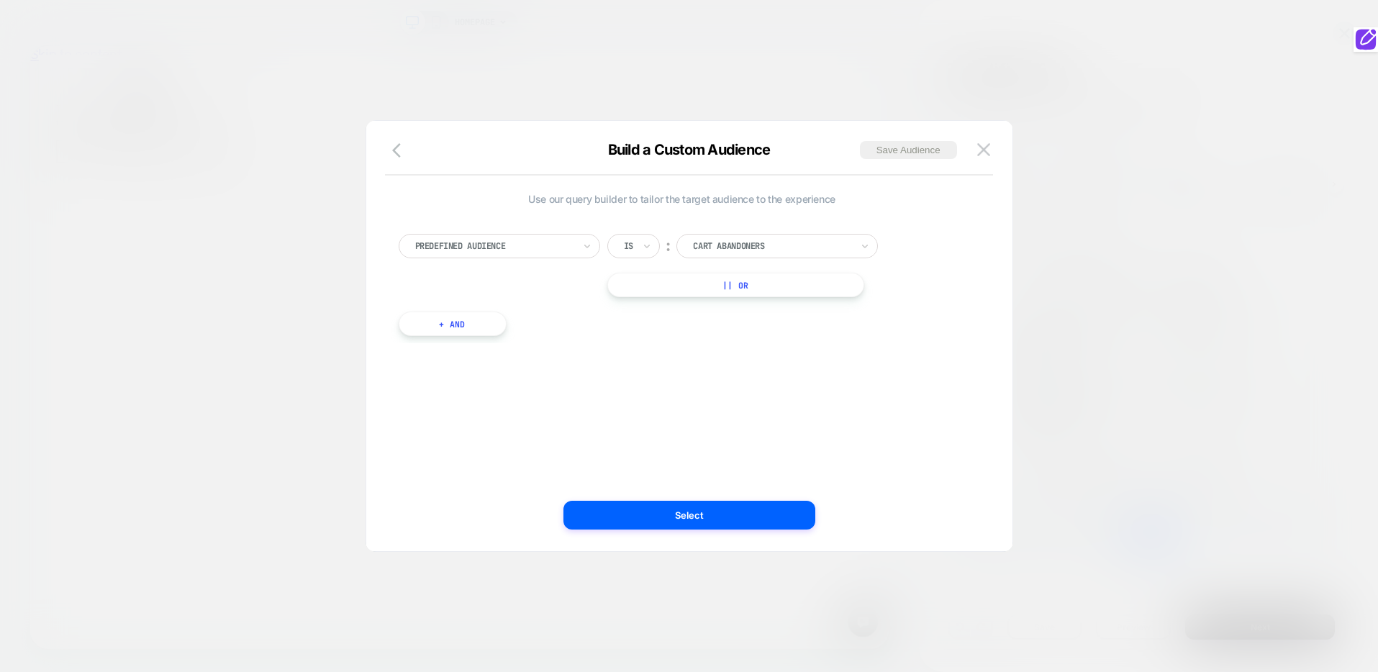
click at [550, 250] on div at bounding box center [494, 246] width 158 height 13
click at [980, 148] on img at bounding box center [983, 149] width 13 height 12
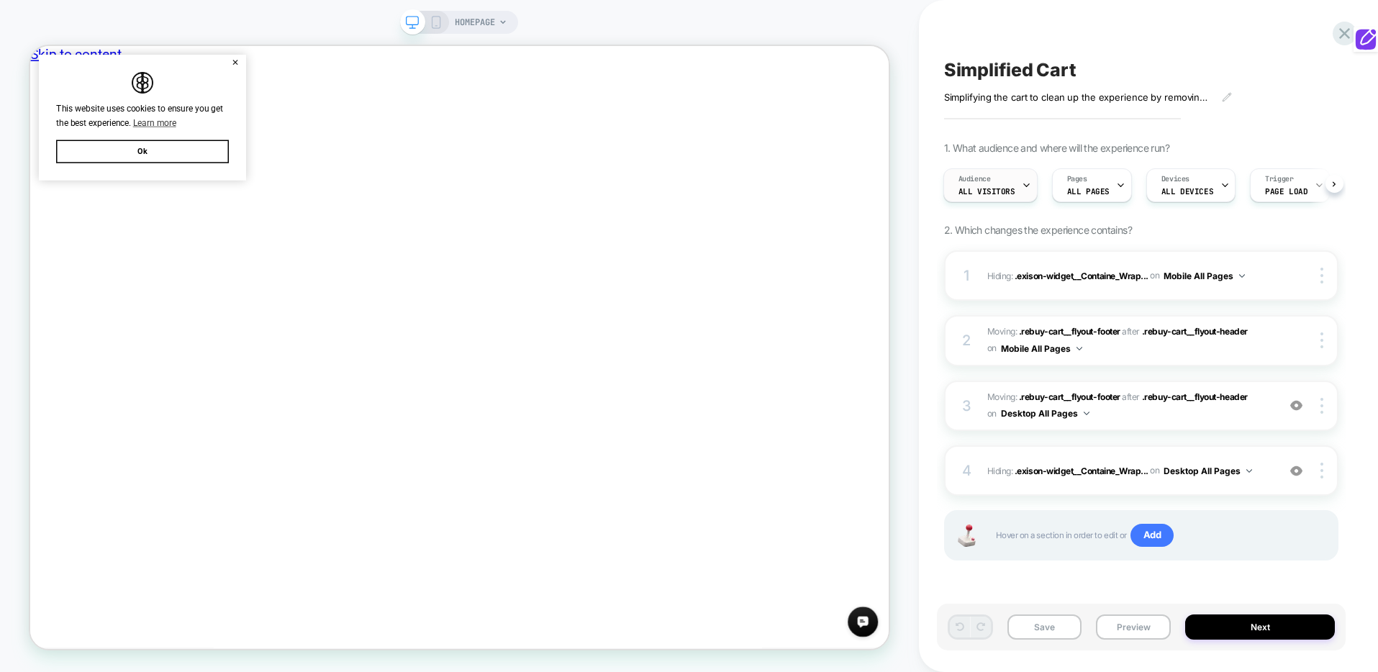
click at [1022, 182] on icon at bounding box center [1026, 185] width 9 height 9
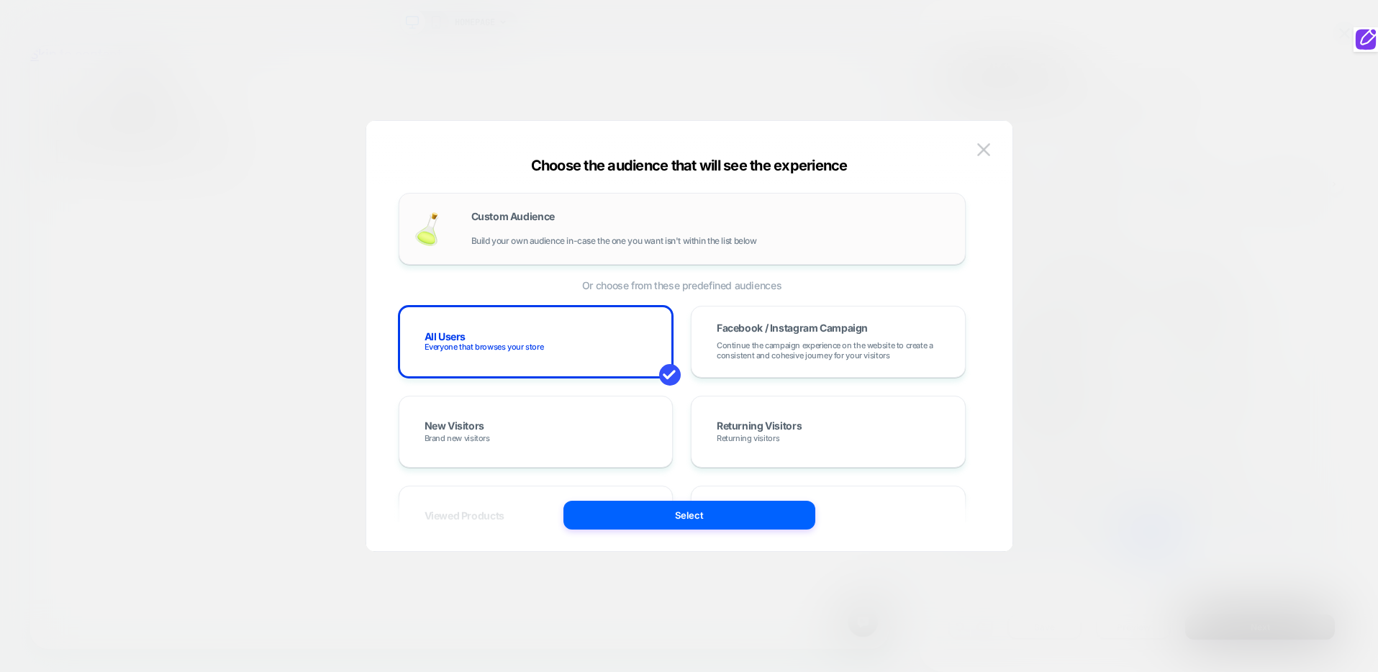
click at [676, 229] on div "Custom Audience Build your own audience in-case the one you want isn't within t…" at bounding box center [710, 229] width 479 height 35
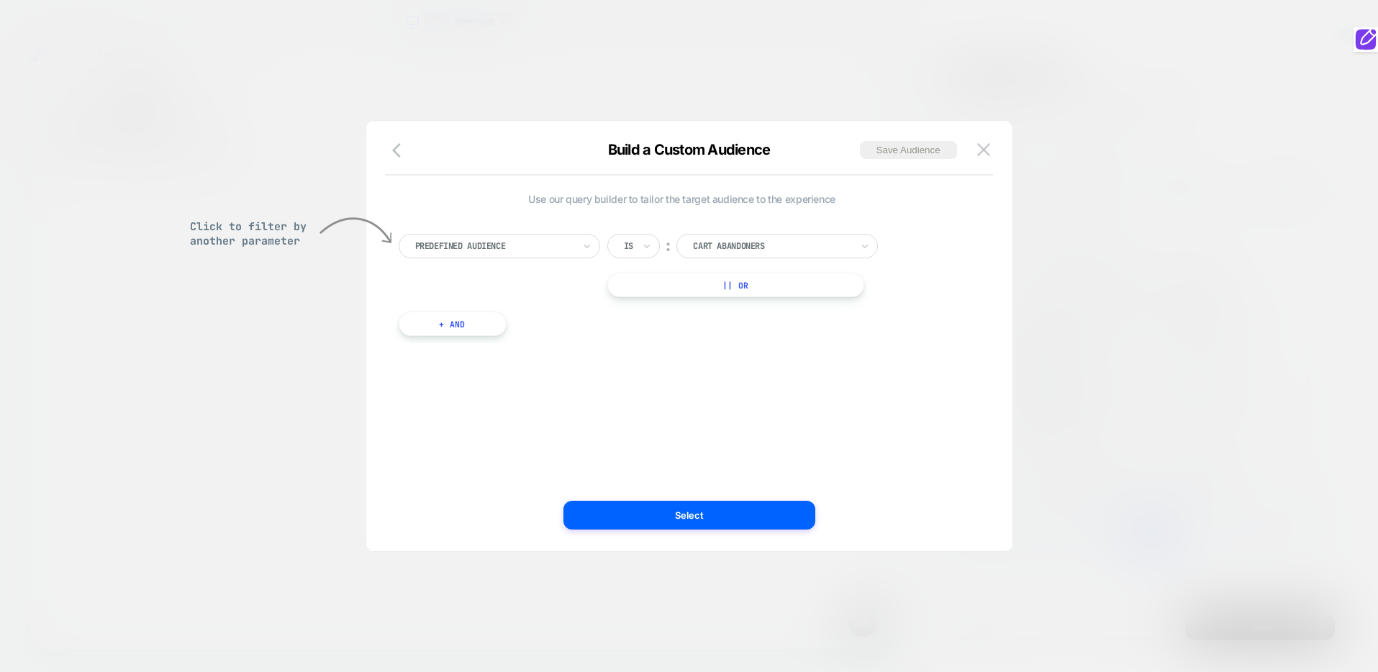
click at [574, 243] on div "Predefined Audience" at bounding box center [494, 246] width 161 height 16
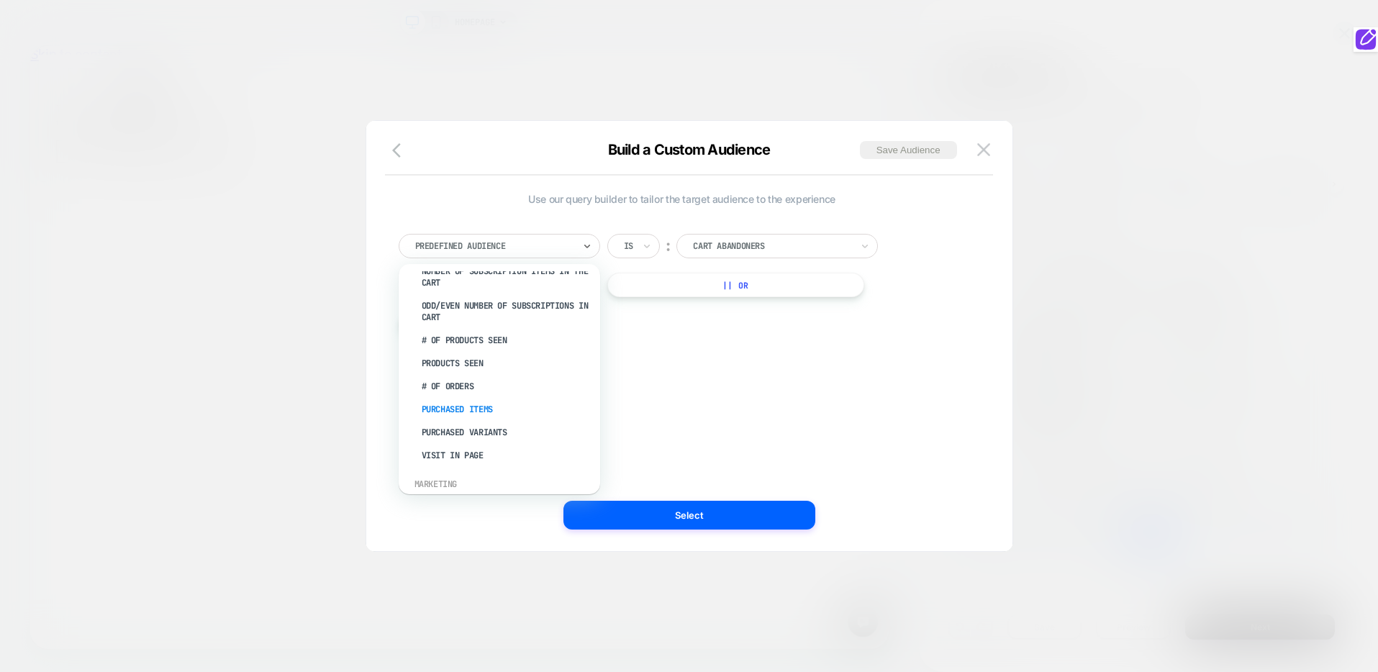
scroll to position [423, 0]
click at [465, 386] on div "# of Orders" at bounding box center [506, 390] width 187 height 23
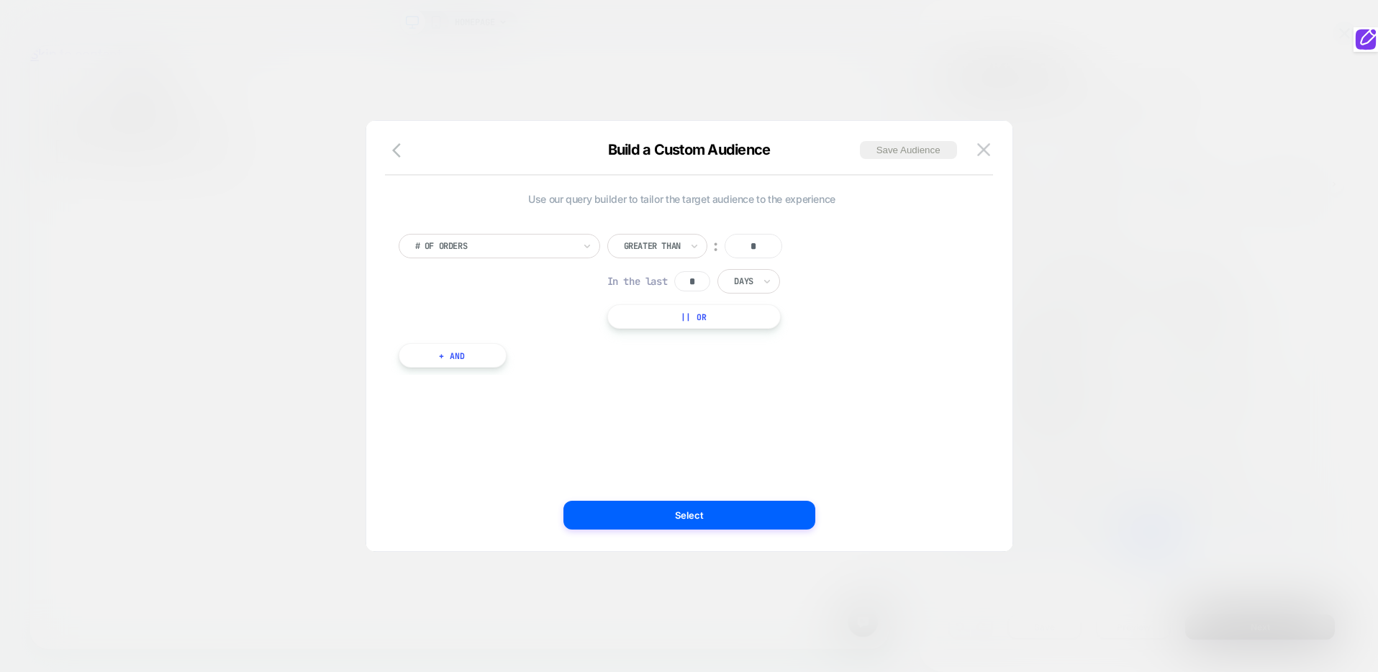
drag, startPoint x: 767, startPoint y: 237, endPoint x: 797, endPoint y: 251, distance: 33.2
click at [766, 237] on input "*" at bounding box center [754, 246] width 58 height 24
click at [467, 363] on button "+ And" at bounding box center [453, 355] width 108 height 24
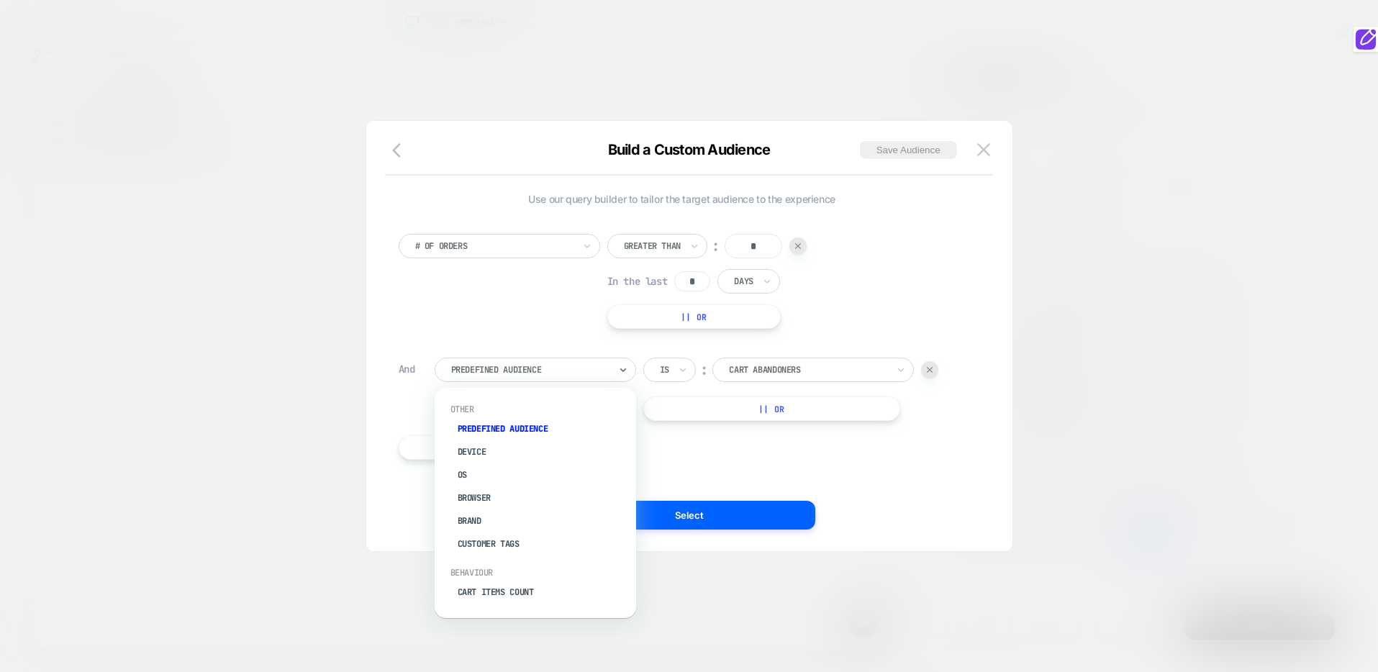
click at [497, 372] on div at bounding box center [530, 369] width 158 height 13
type input "*"
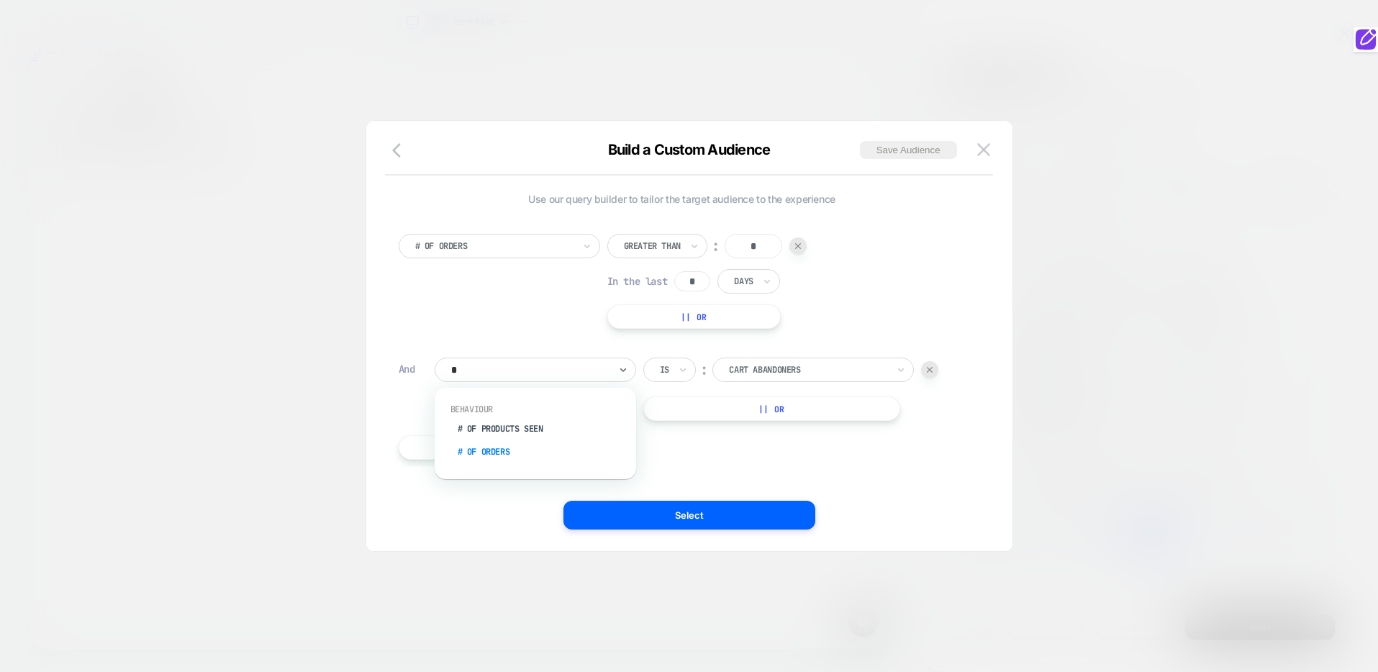
click at [507, 455] on div "# of Orders" at bounding box center [542, 451] width 187 height 23
click at [796, 379] on input "*" at bounding box center [790, 370] width 58 height 24
type input "*"
click at [737, 409] on input "*" at bounding box center [728, 405] width 36 height 20
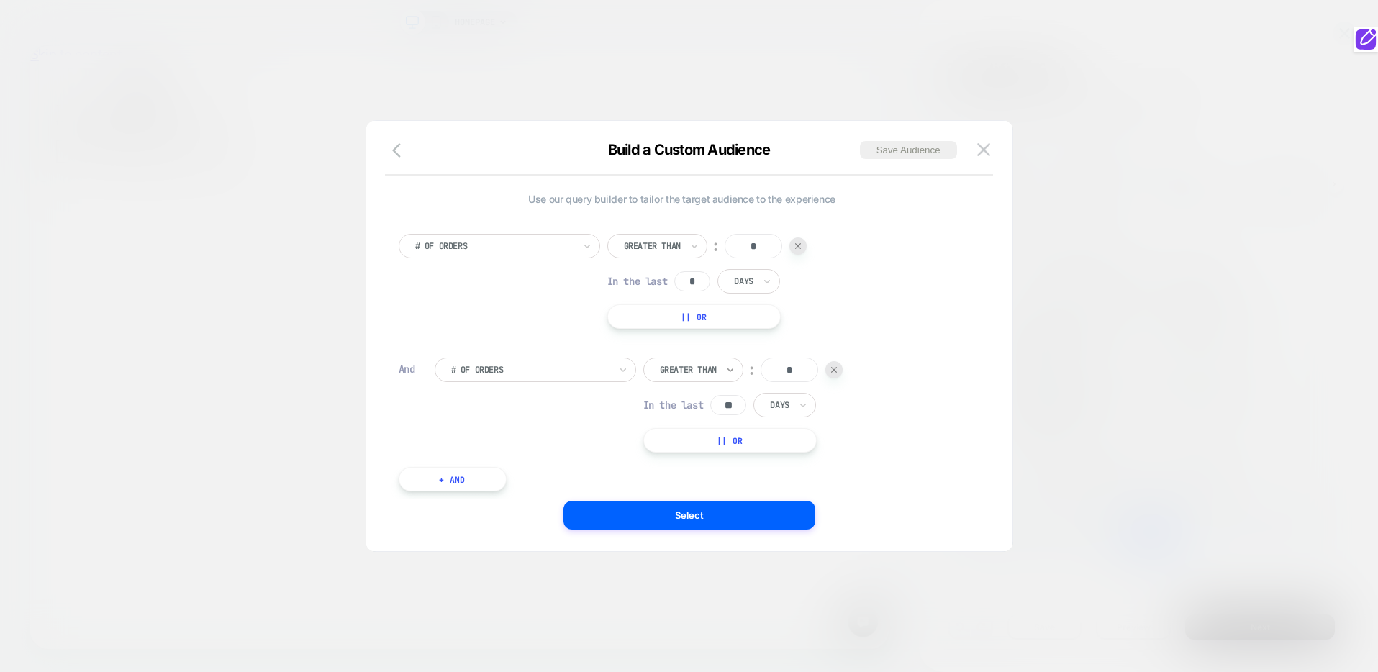
type input "**"
click at [730, 363] on icon at bounding box center [730, 370] width 10 height 14
click at [709, 499] on div "Lower Than" at bounding box center [705, 501] width 94 height 23
click at [694, 245] on icon at bounding box center [695, 247] width 6 height 4
click at [951, 301] on div "# of Orders option Greater Than focused, 3 of 6. 6 results available. Use Up an…" at bounding box center [682, 281] width 567 height 95
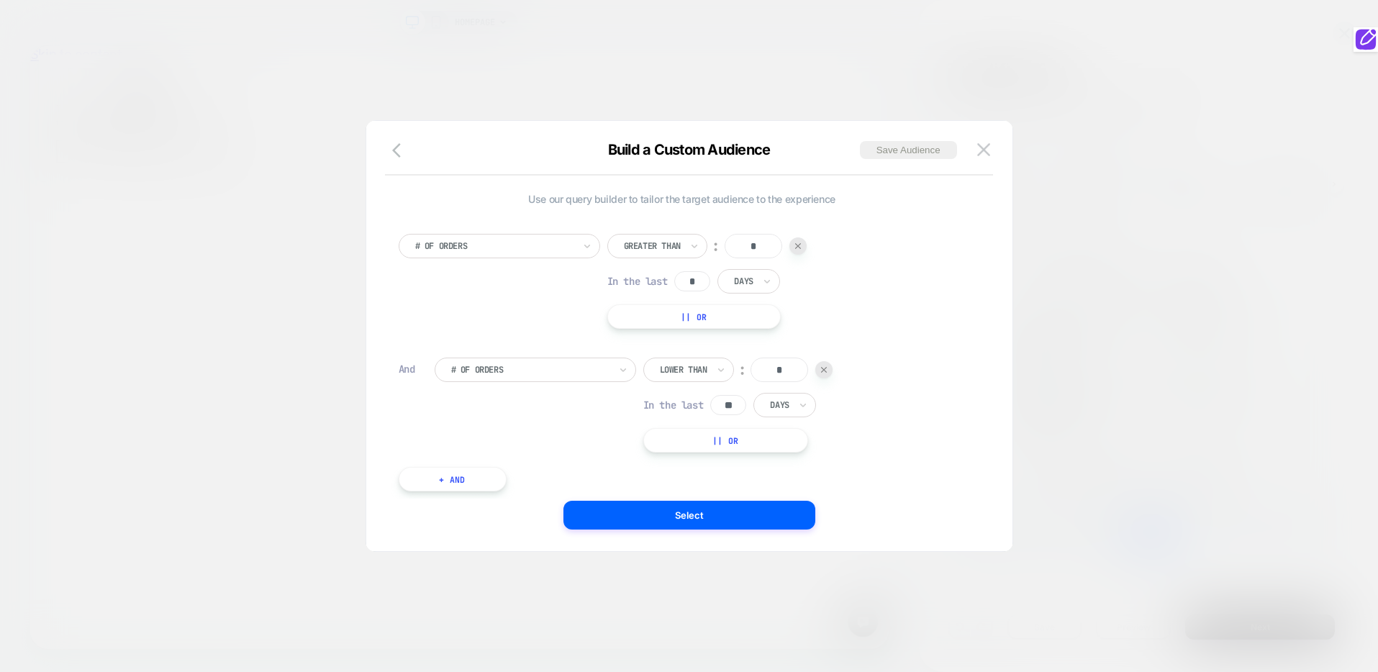
click at [558, 250] on div at bounding box center [494, 246] width 158 height 13
click at [989, 153] on img at bounding box center [983, 149] width 13 height 12
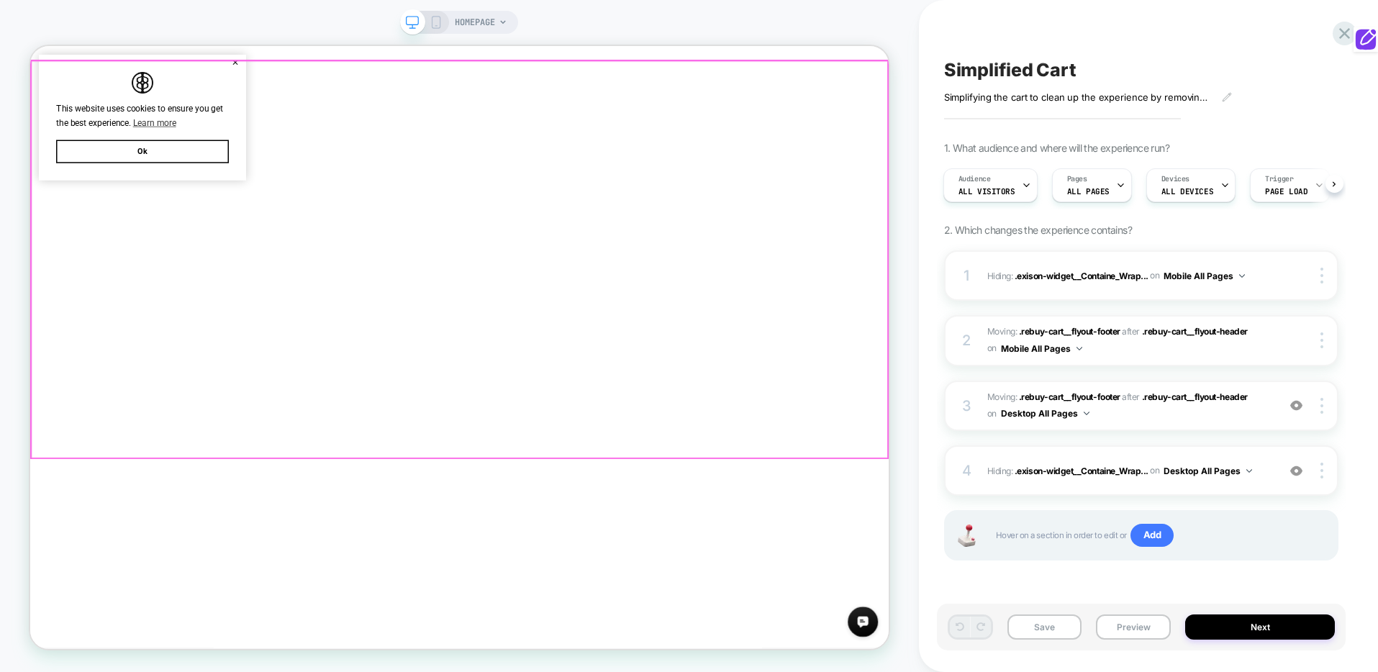
scroll to position [266, 0]
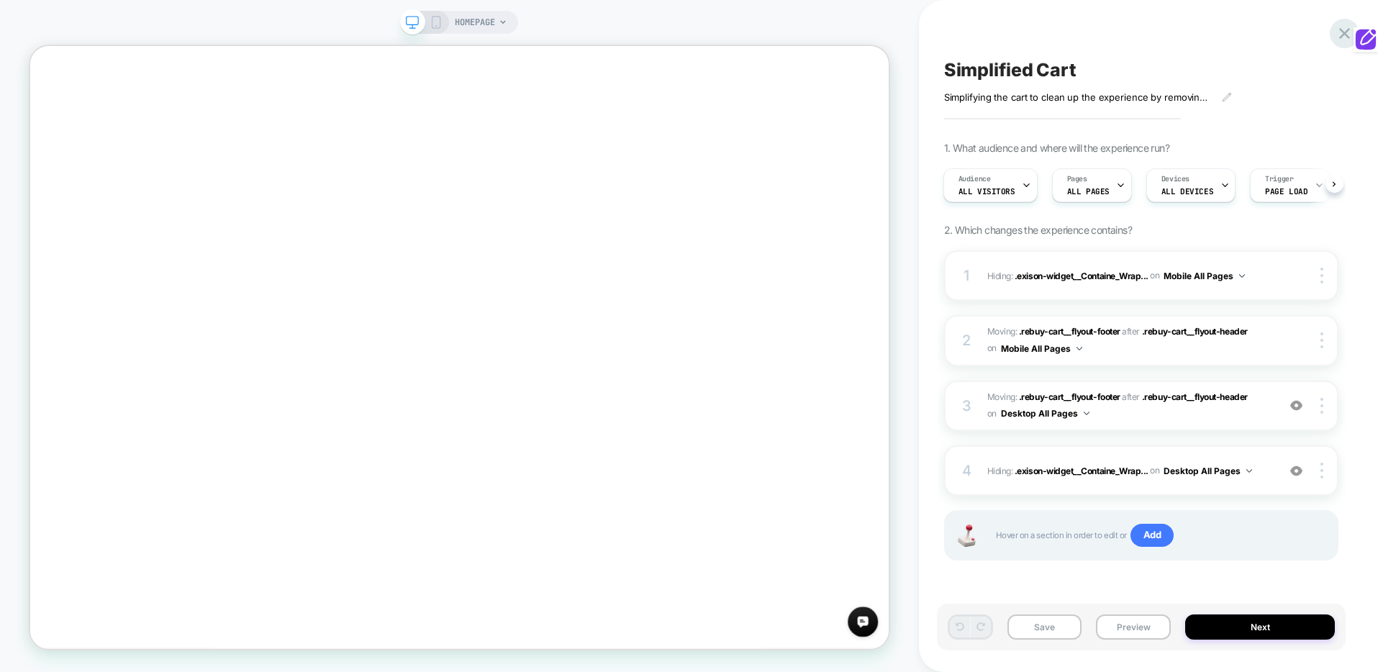
click at [1336, 35] on icon at bounding box center [1344, 33] width 19 height 19
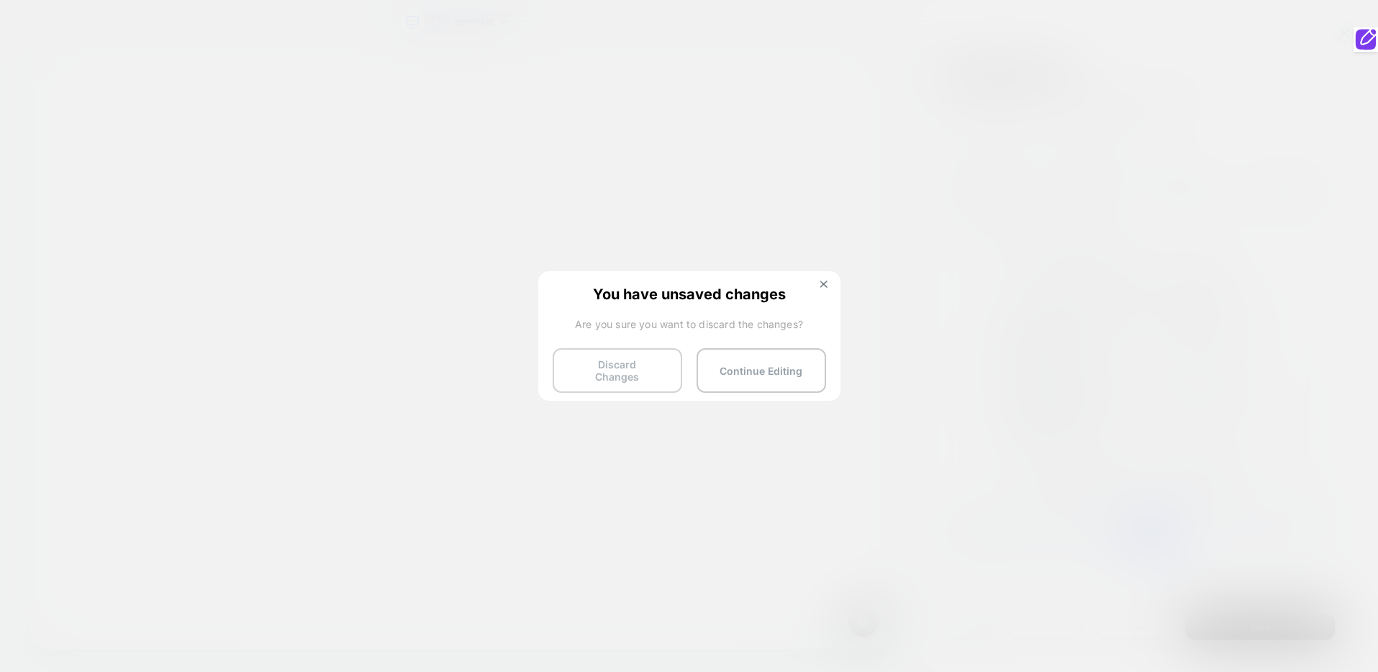
click at [638, 373] on button "Discard Changes" at bounding box center [618, 370] width 130 height 45
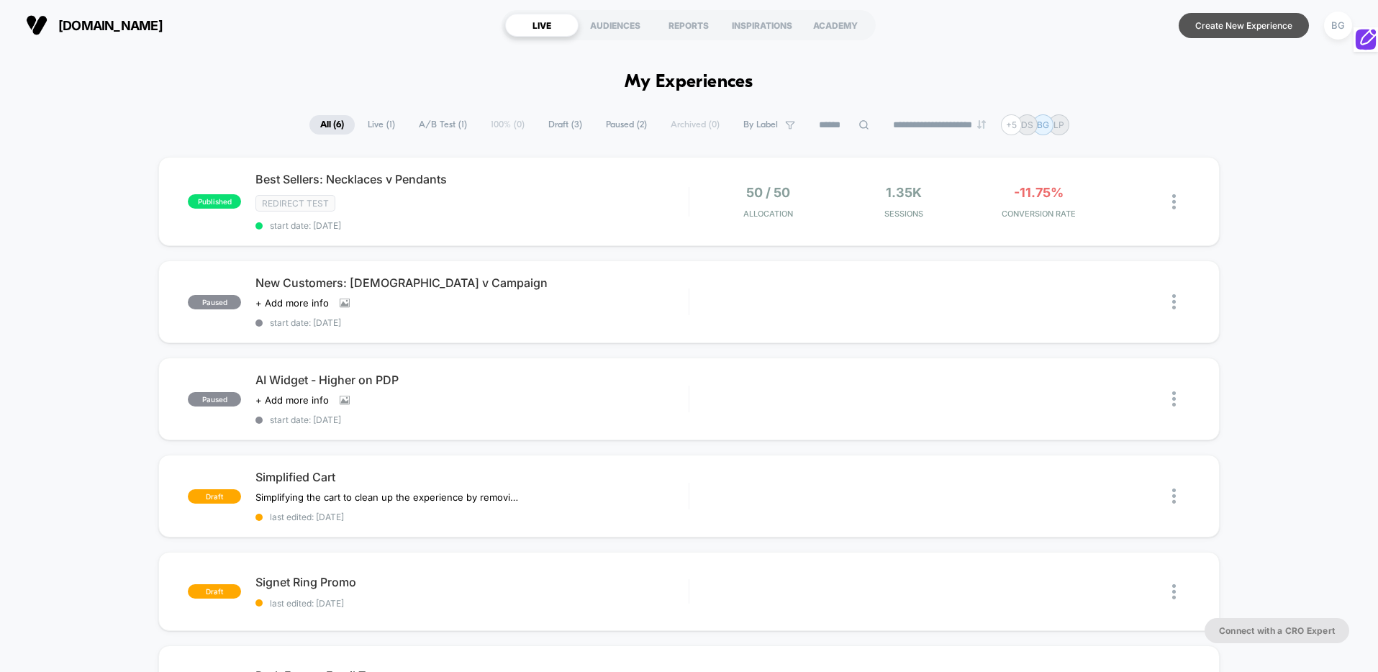
click at [1265, 29] on button "Create New Experience" at bounding box center [1244, 25] width 130 height 25
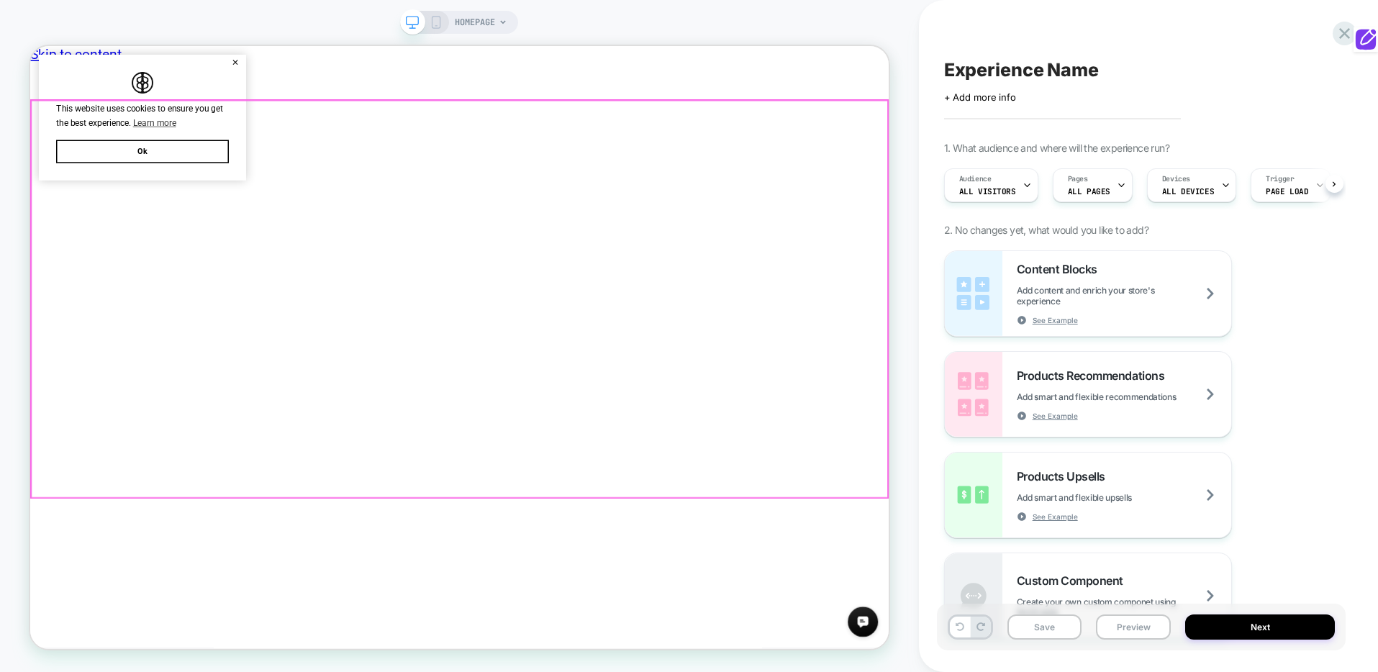
scroll to position [0, 1]
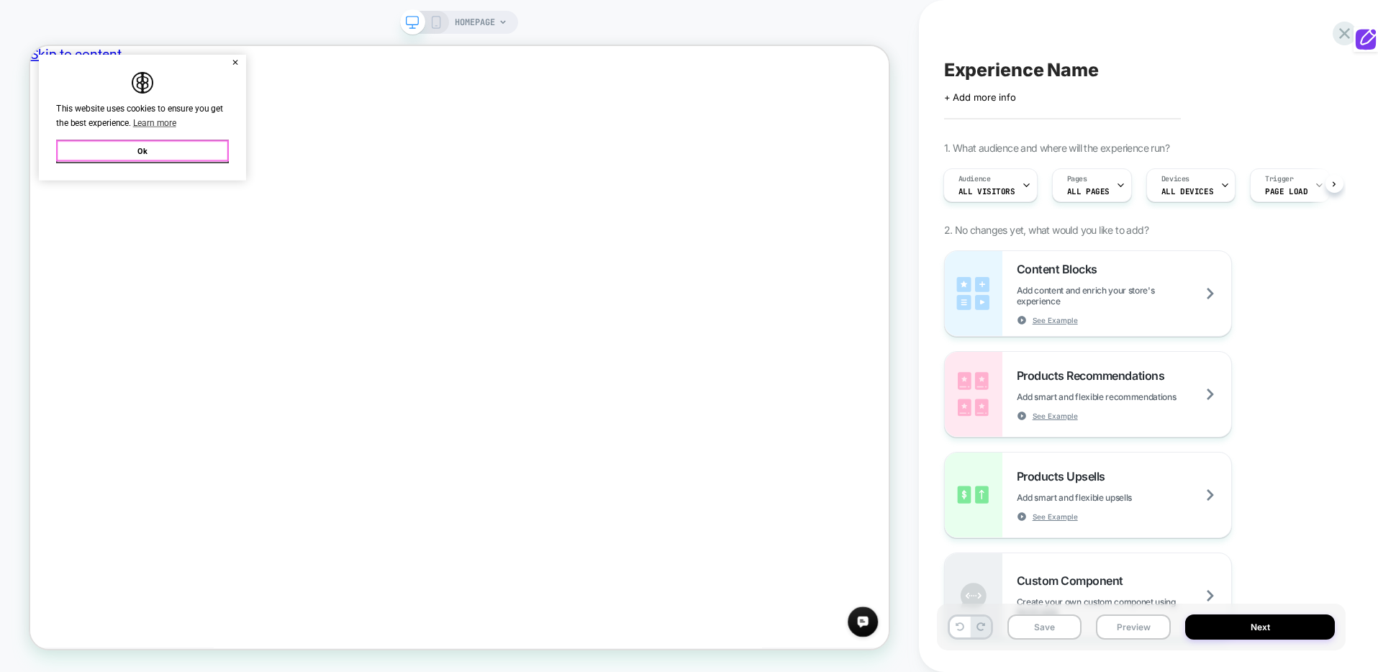
click at [195, 179] on button "Ok" at bounding box center [180, 186] width 230 height 31
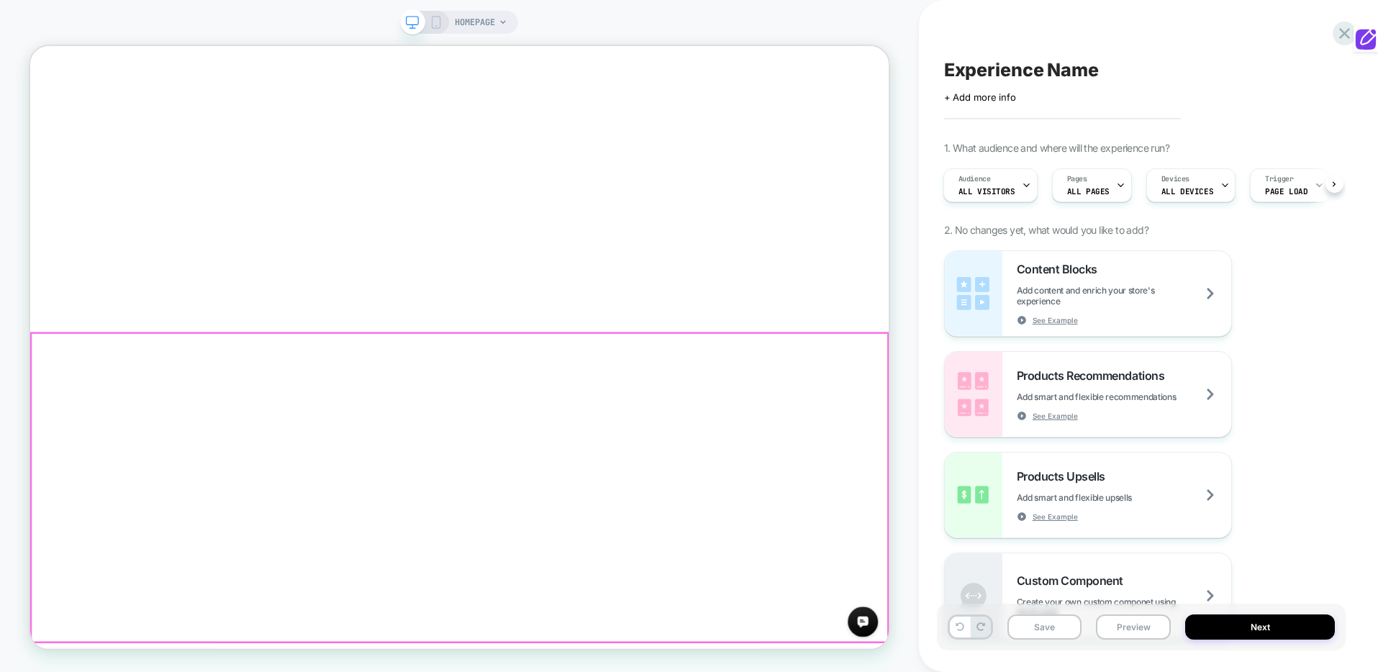
scroll to position [1225, 0]
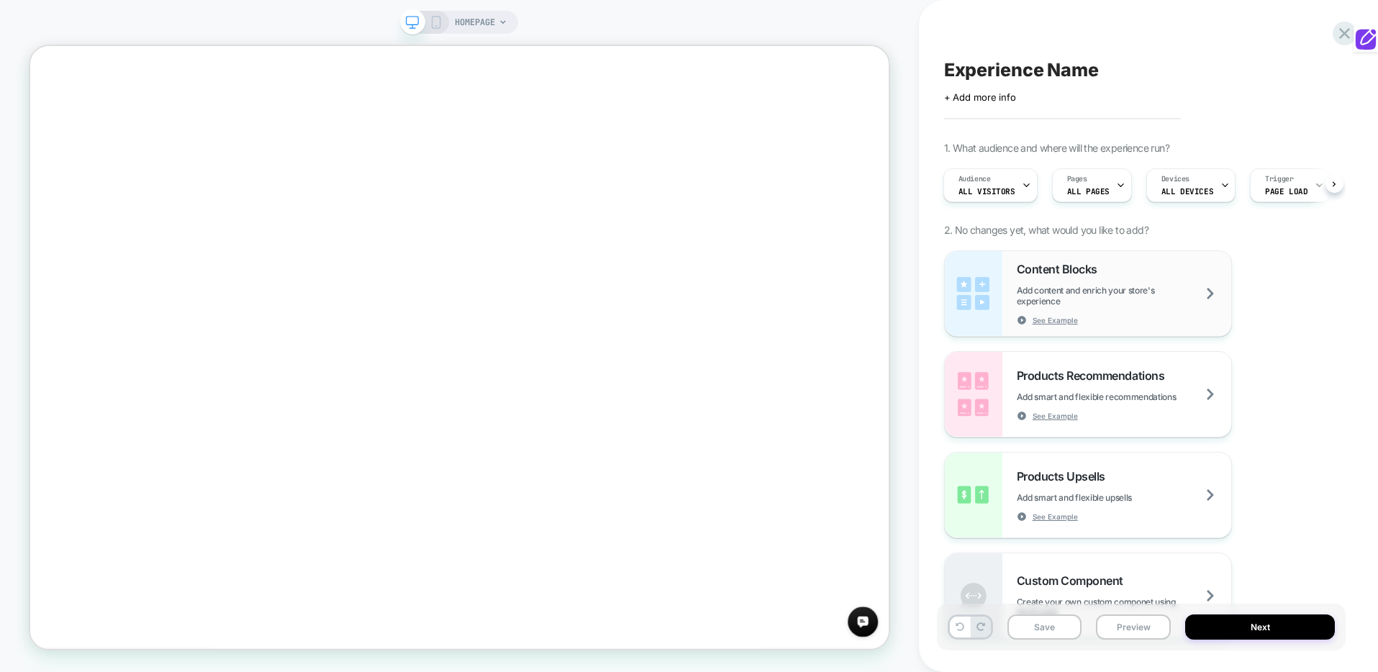
click at [1073, 277] on div "Content Blocks Add content and enrich your store's experience See Example" at bounding box center [1124, 293] width 214 height 63
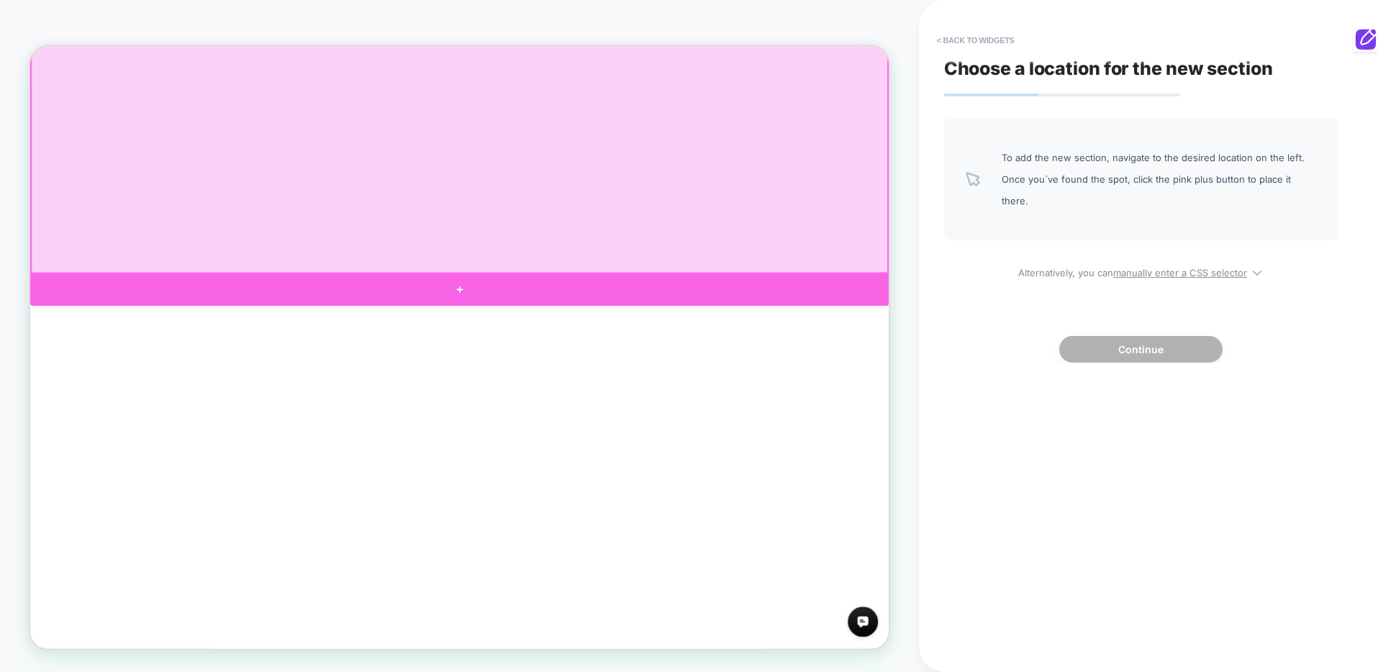
click at [972, 359] on div at bounding box center [602, 371] width 1145 height 43
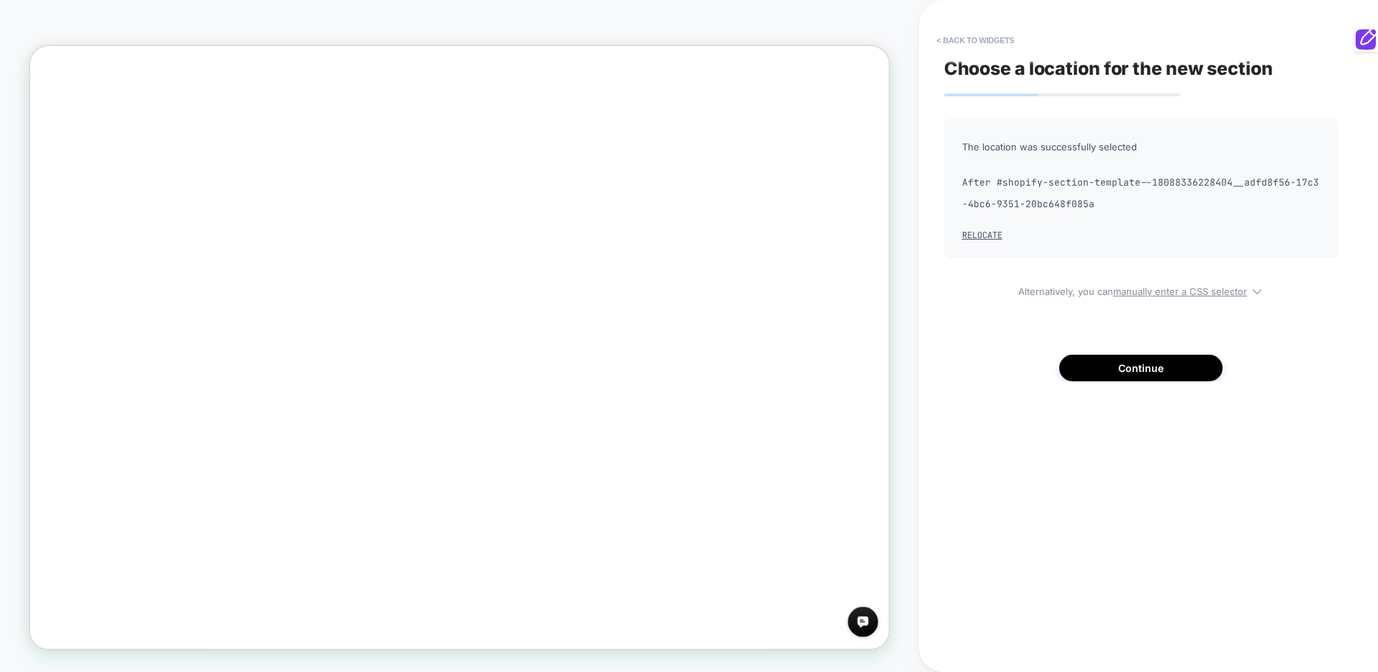
scroll to position [1156, 0]
click at [1157, 364] on button "Continue" at bounding box center [1140, 368] width 163 height 27
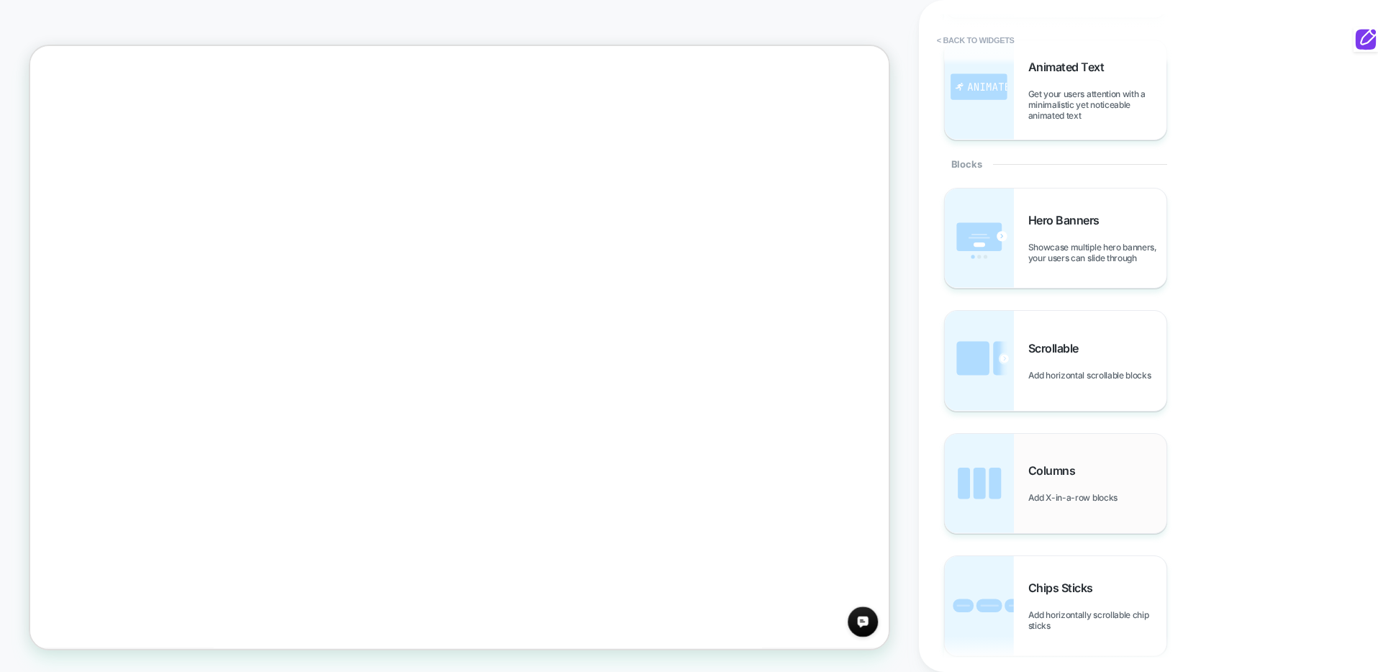
scroll to position [450, 0]
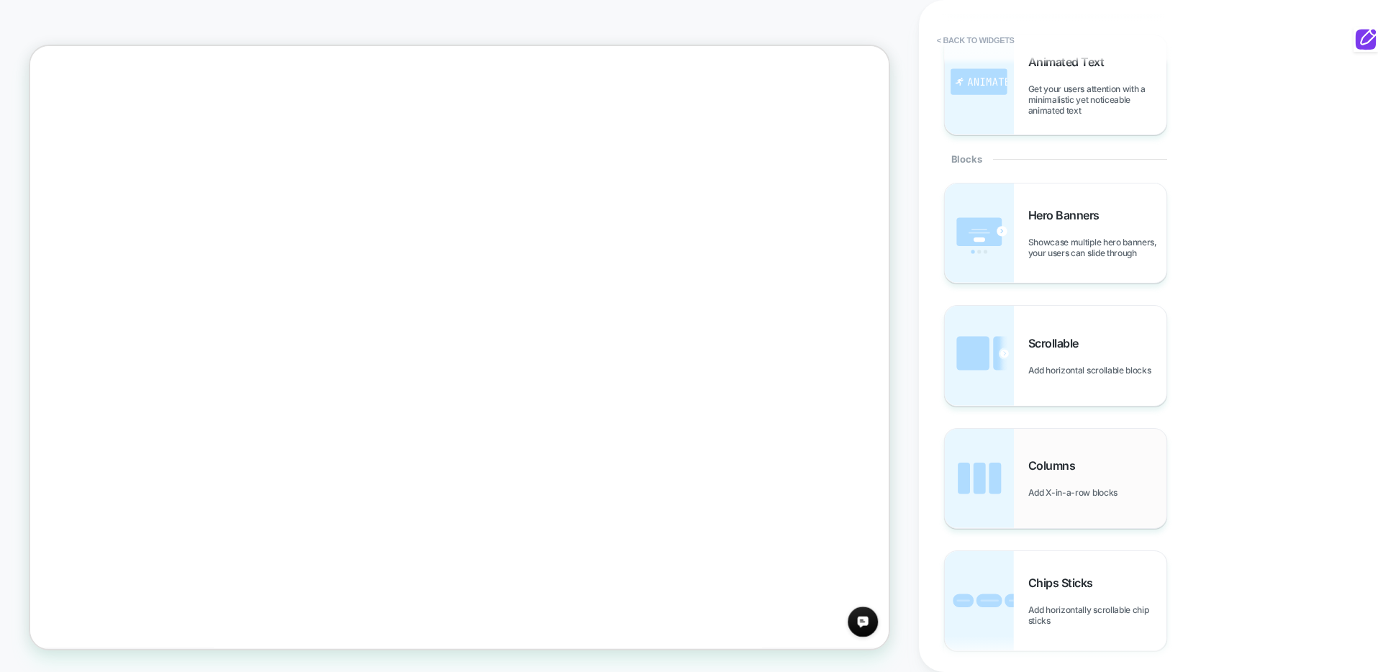
drag, startPoint x: 1086, startPoint y: 467, endPoint x: 1078, endPoint y: 493, distance: 27.1
click at [1078, 493] on div "Columns Add X-in-a-row blocks" at bounding box center [1097, 478] width 138 height 40
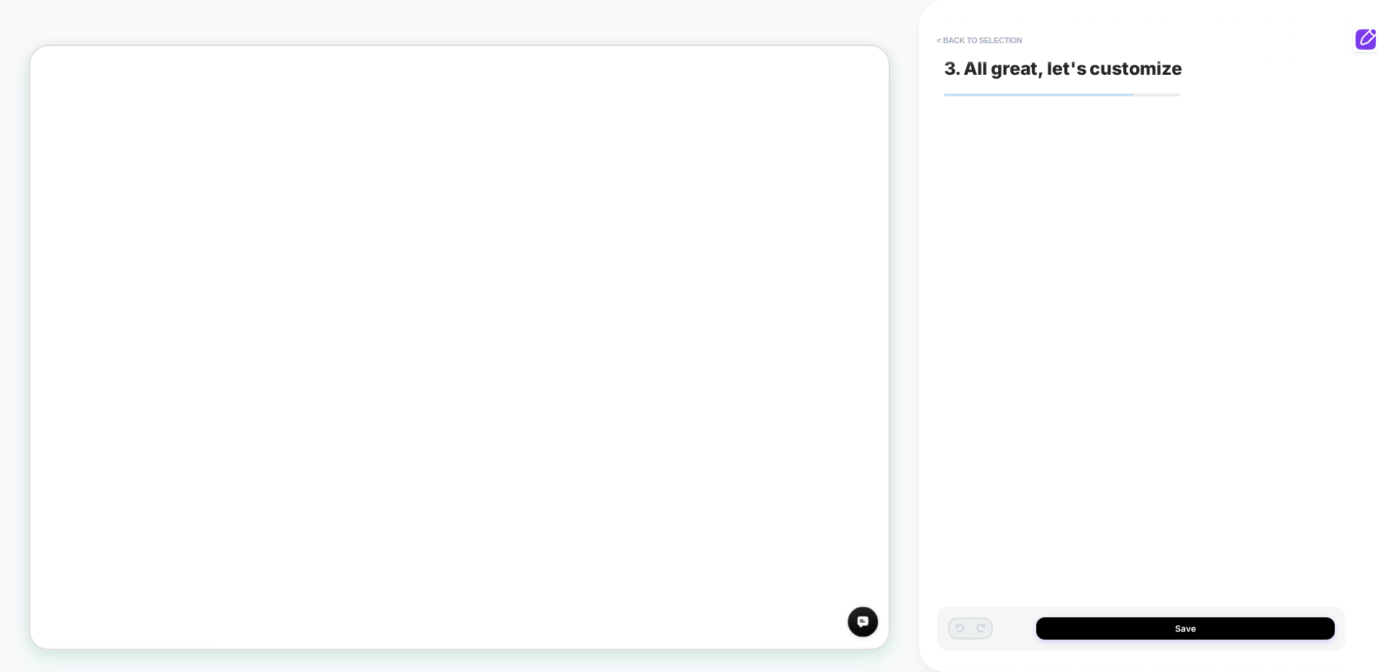
click at [1061, 478] on div at bounding box center [1141, 541] width 394 height 702
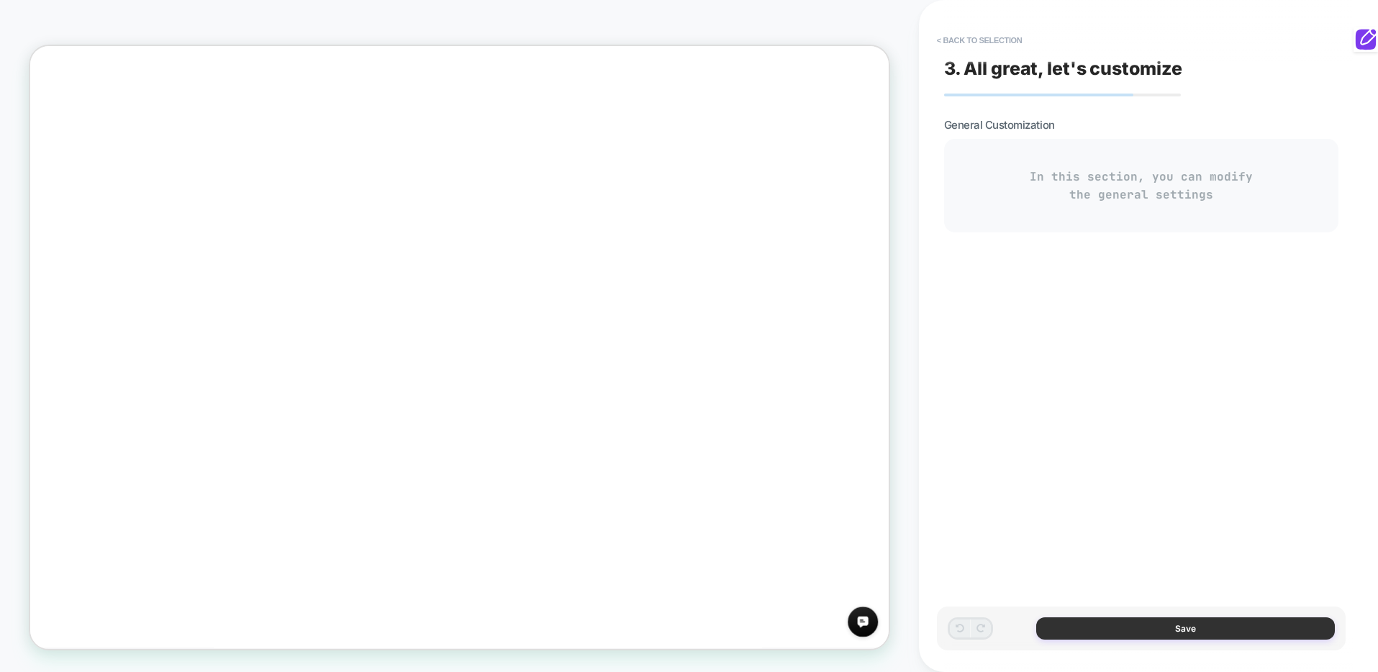
click at [1130, 620] on button "Save" at bounding box center [1185, 628] width 299 height 22
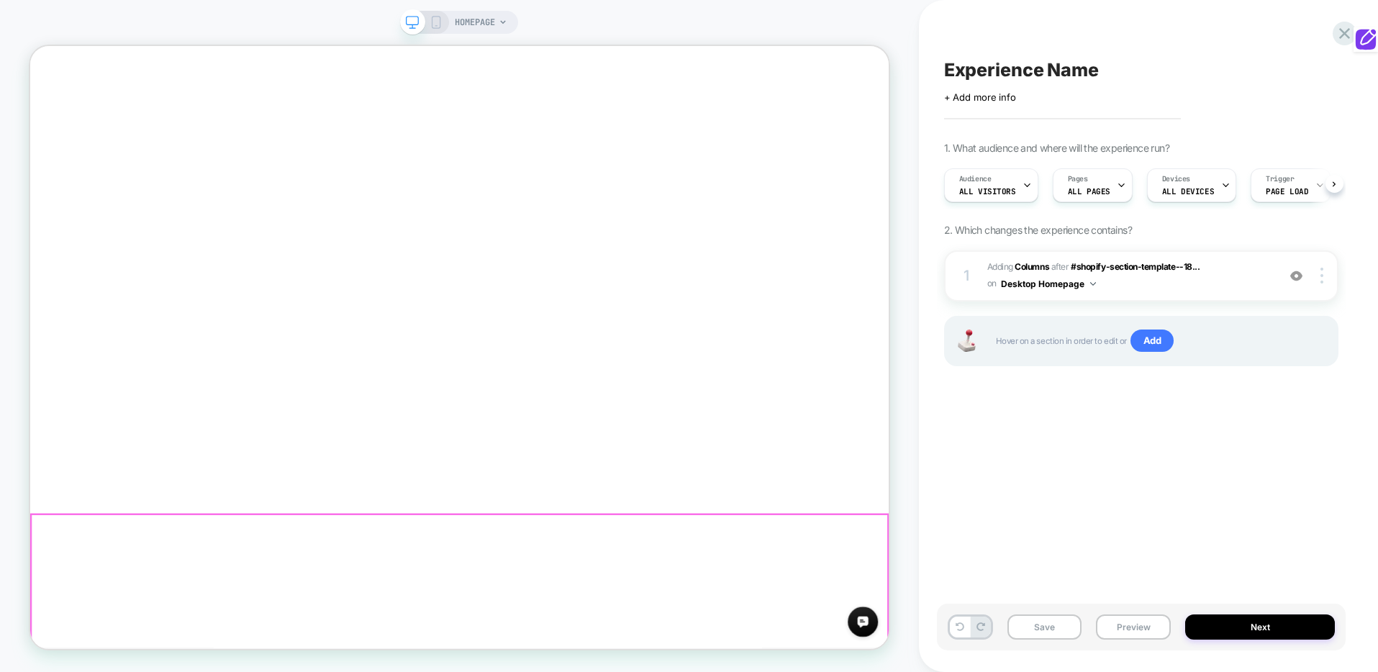
scroll to position [0, 1]
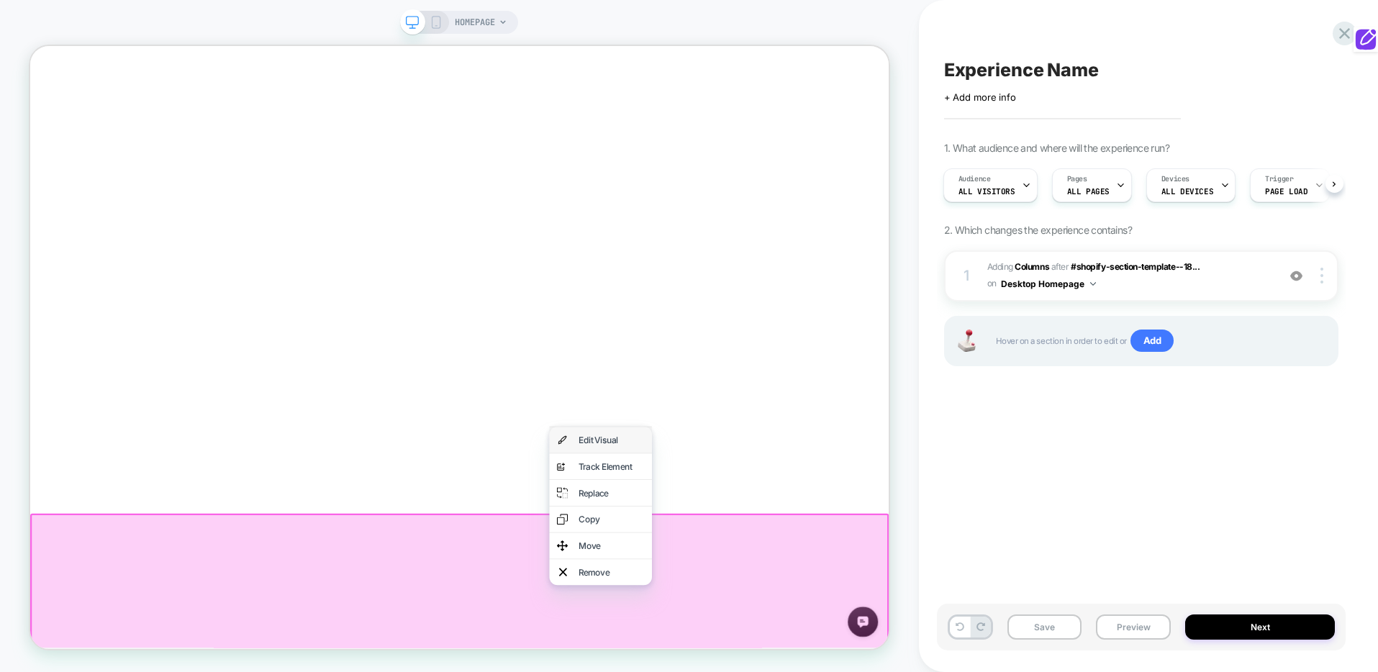
click at [800, 577] on div "Edit Visual" at bounding box center [805, 571] width 88 height 14
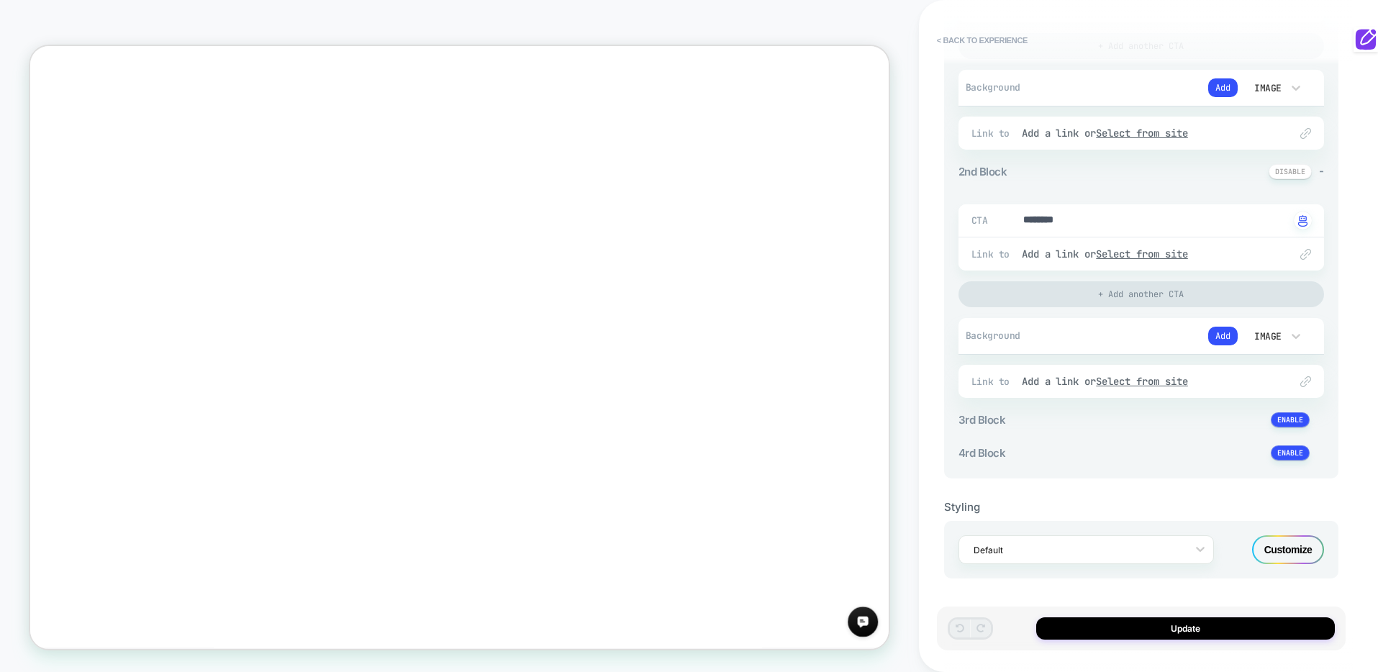
scroll to position [311, 0]
click at [1285, 428] on button at bounding box center [1290, 422] width 39 height 15
type textarea "*"
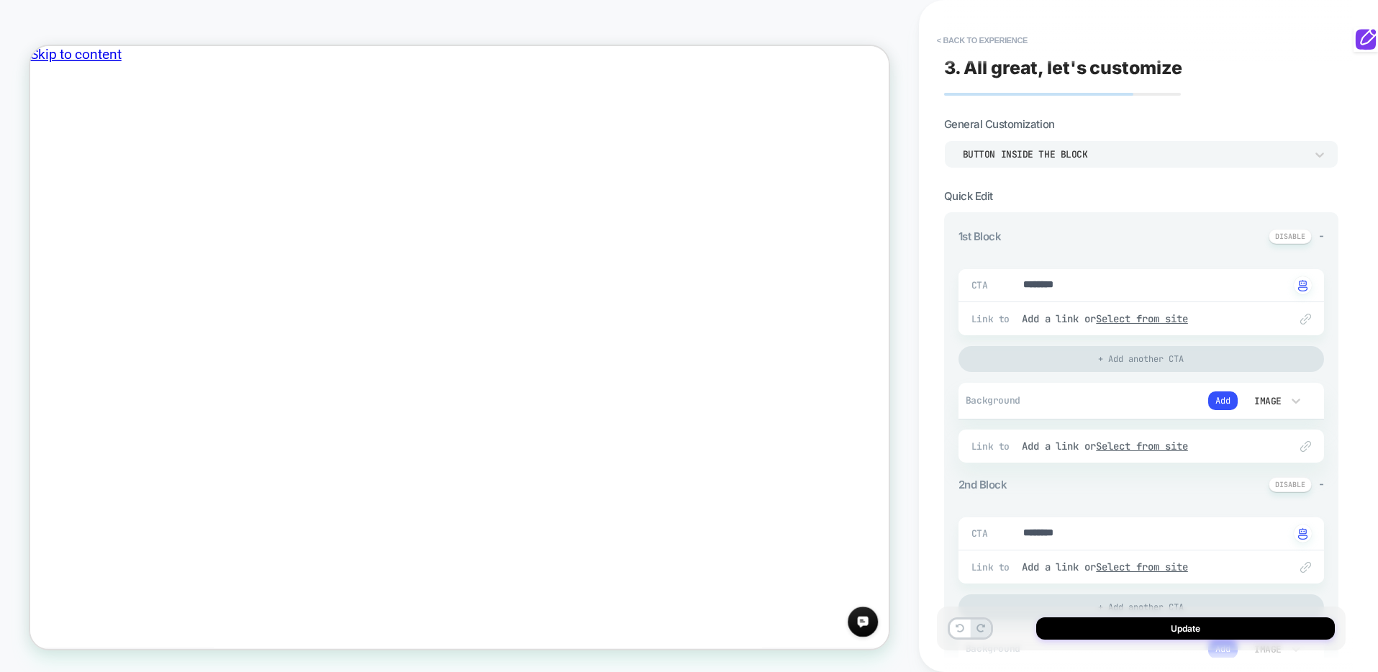
scroll to position [0, 0]
click at [1018, 39] on button "< Back to experience" at bounding box center [982, 40] width 105 height 23
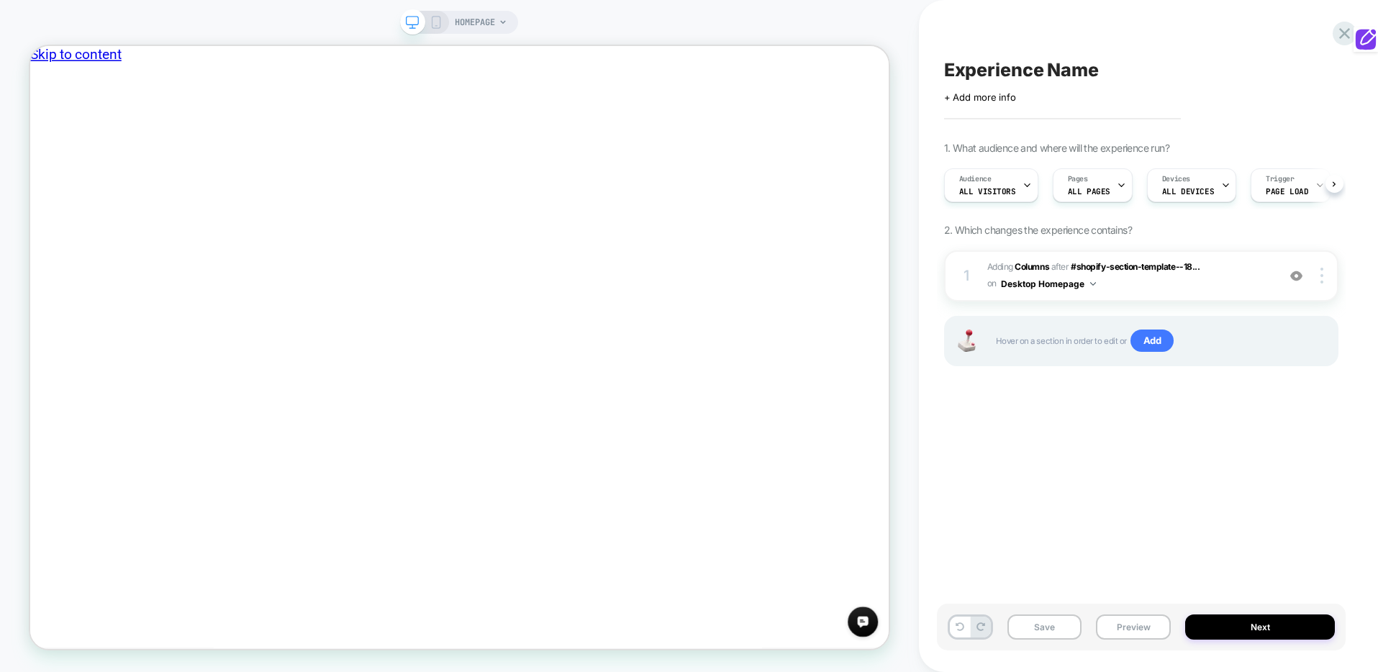
scroll to position [0, 1]
click at [1338, 31] on icon at bounding box center [1344, 33] width 19 height 19
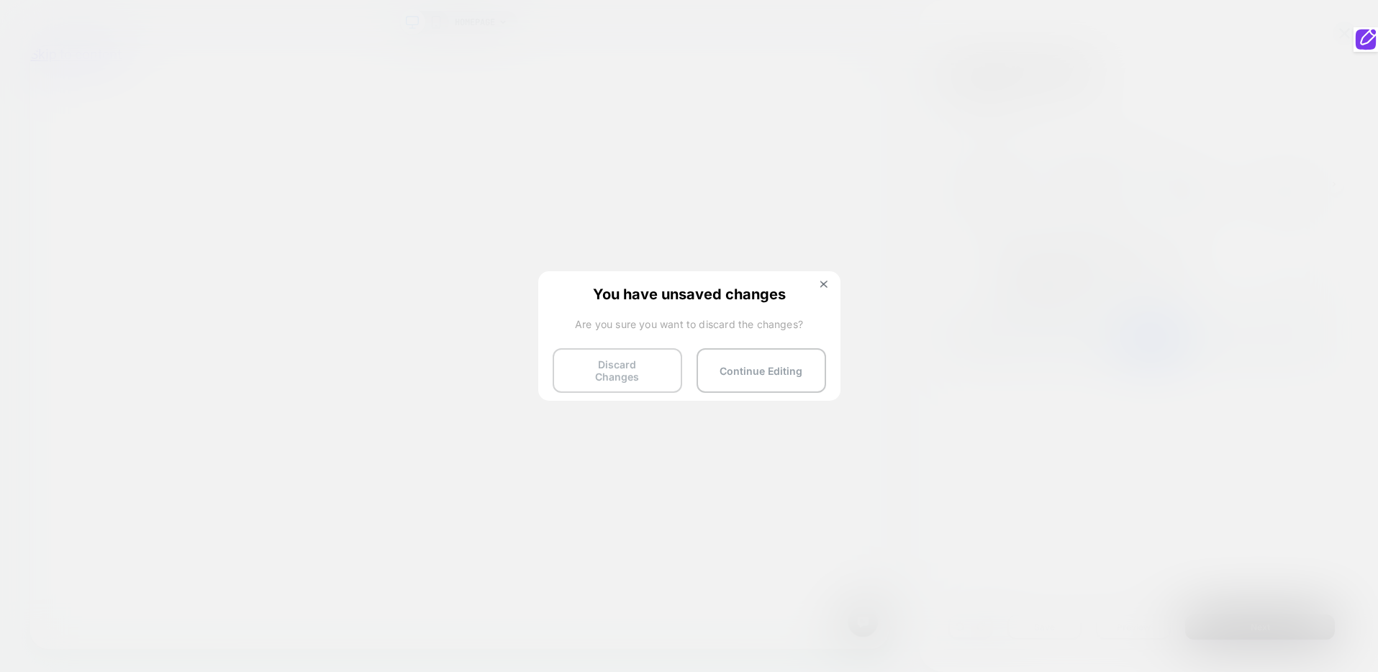
click at [640, 376] on button "Discard Changes" at bounding box center [618, 370] width 130 height 45
